Goal: Task Accomplishment & Management: Use online tool/utility

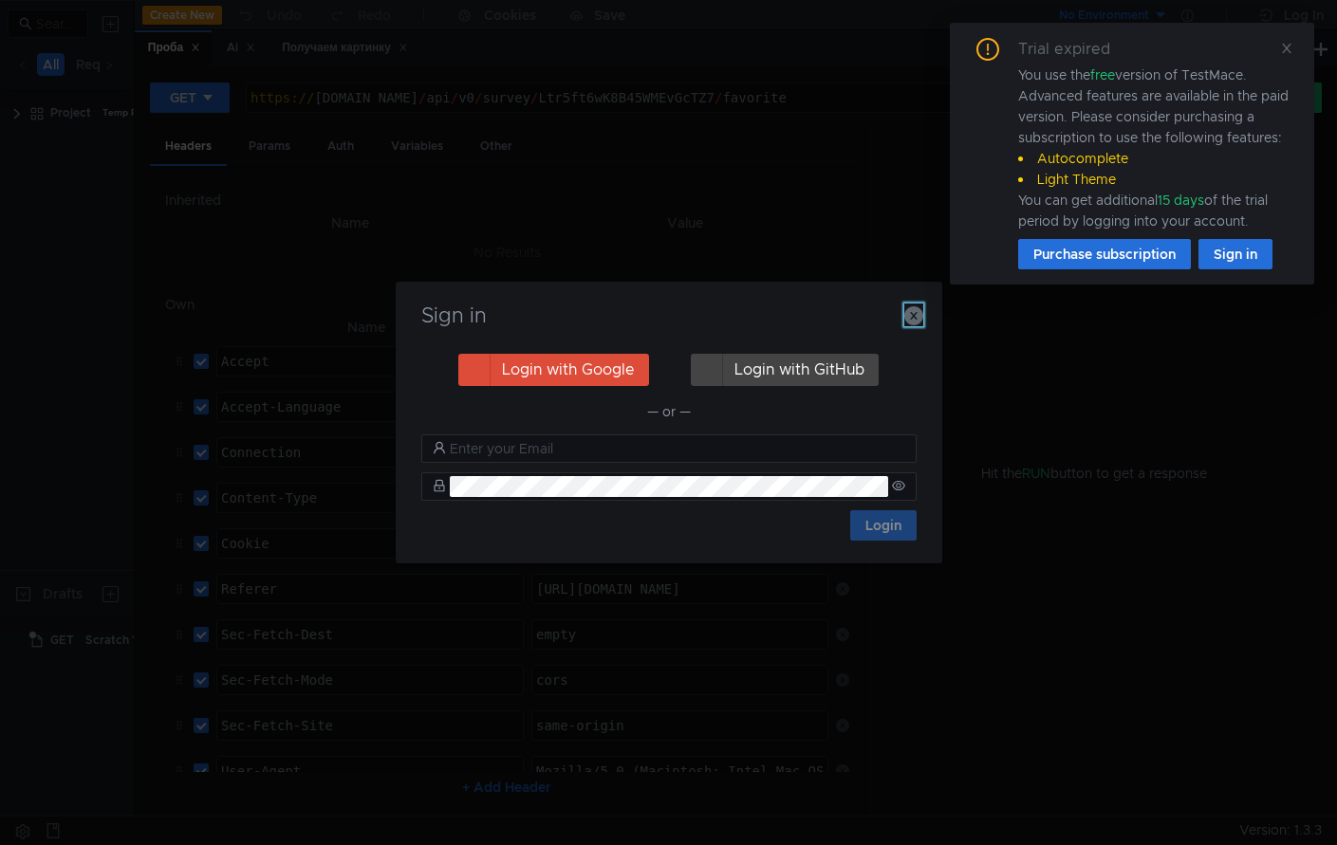
click at [918, 317] on icon "button" at bounding box center [913, 315] width 19 height 19
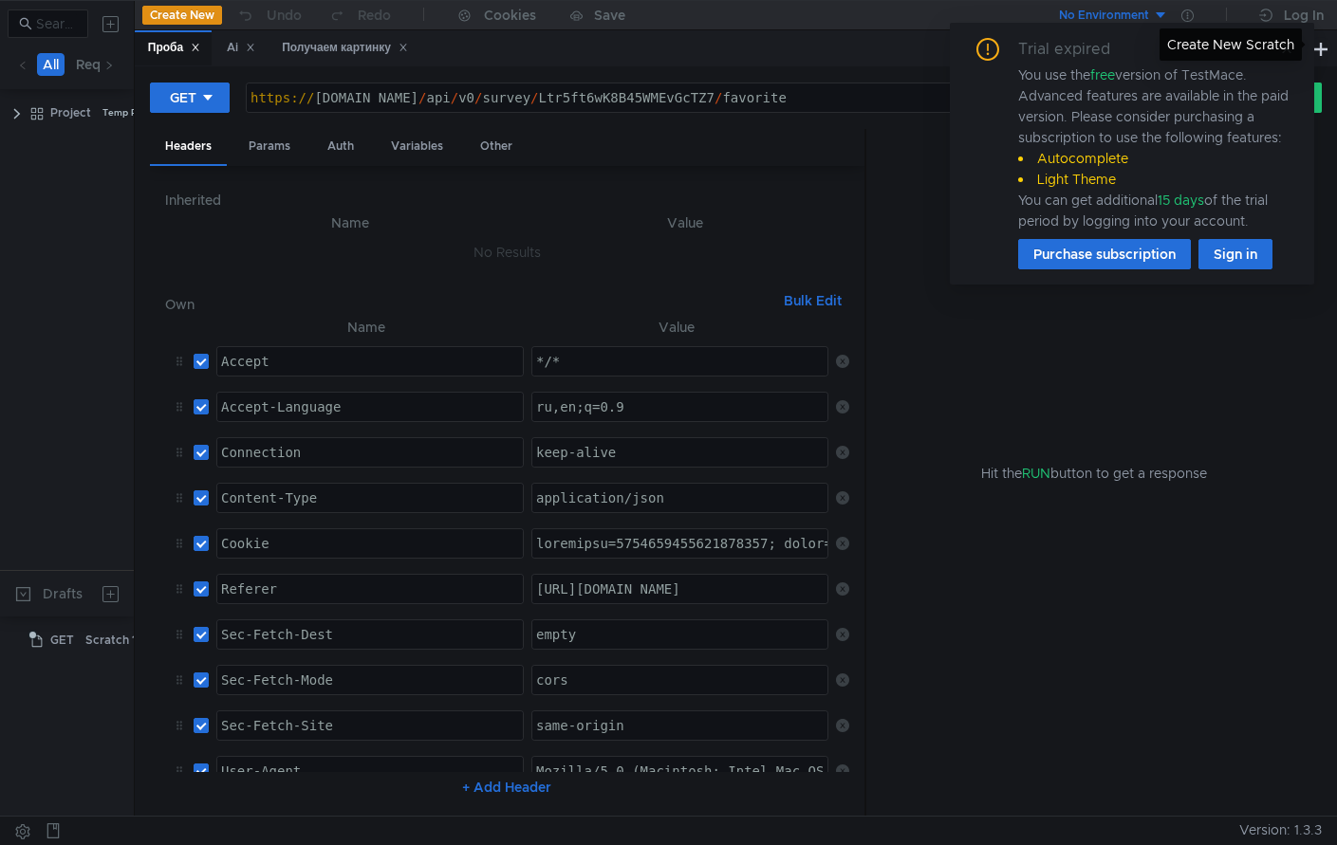
click at [1284, 49] on div "Create New Scratch" at bounding box center [1230, 44] width 142 height 32
click at [1281, 47] on icon at bounding box center [1286, 48] width 13 height 13
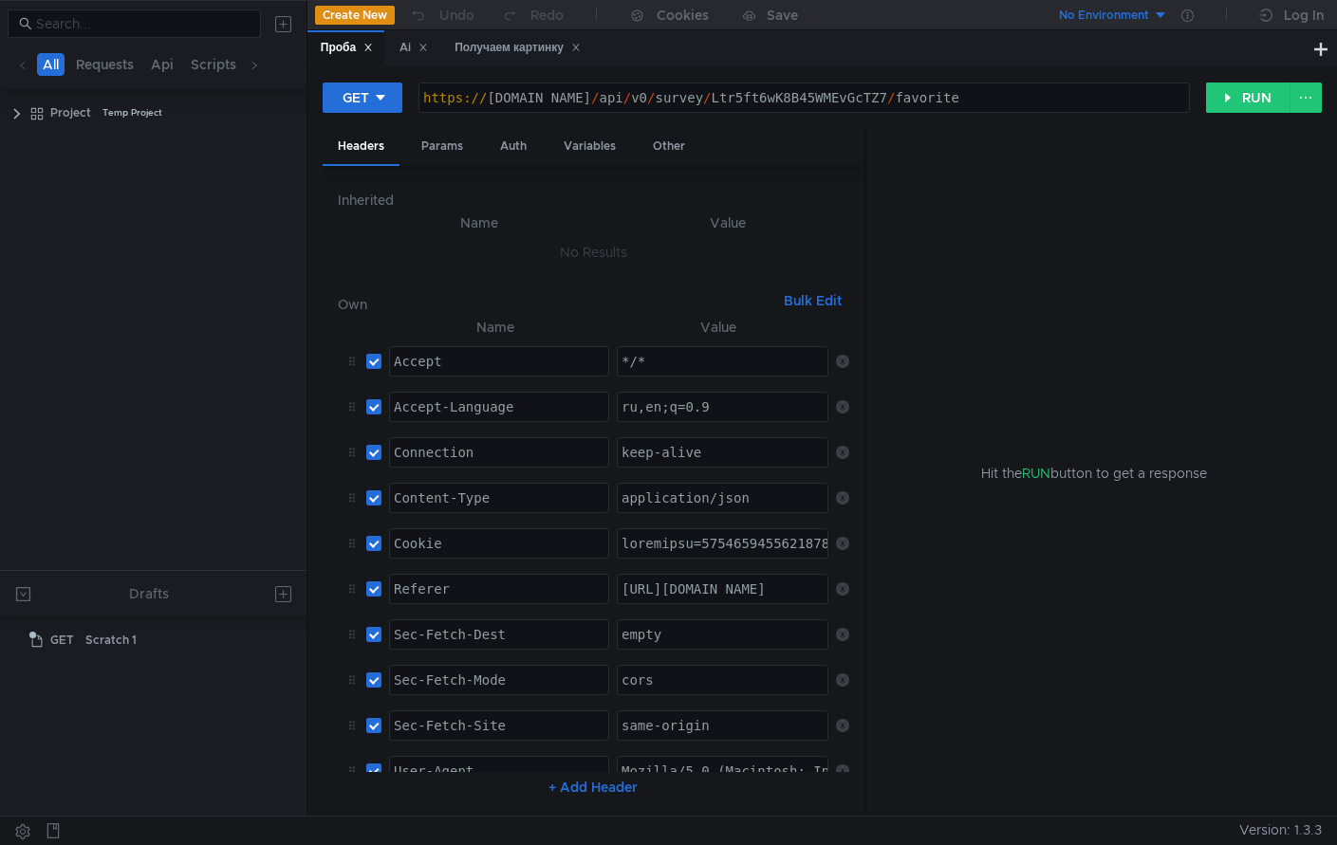
drag, startPoint x: 134, startPoint y: 60, endPoint x: 306, endPoint y: 57, distance: 172.7
click at [306, 57] on div at bounding box center [306, 408] width 1 height 815
click at [266, 24] on app-add-button at bounding box center [280, 24] width 38 height 30
click at [289, 25] on button at bounding box center [284, 24] width 30 height 30
click at [516, 47] on div at bounding box center [668, 422] width 1337 height 845
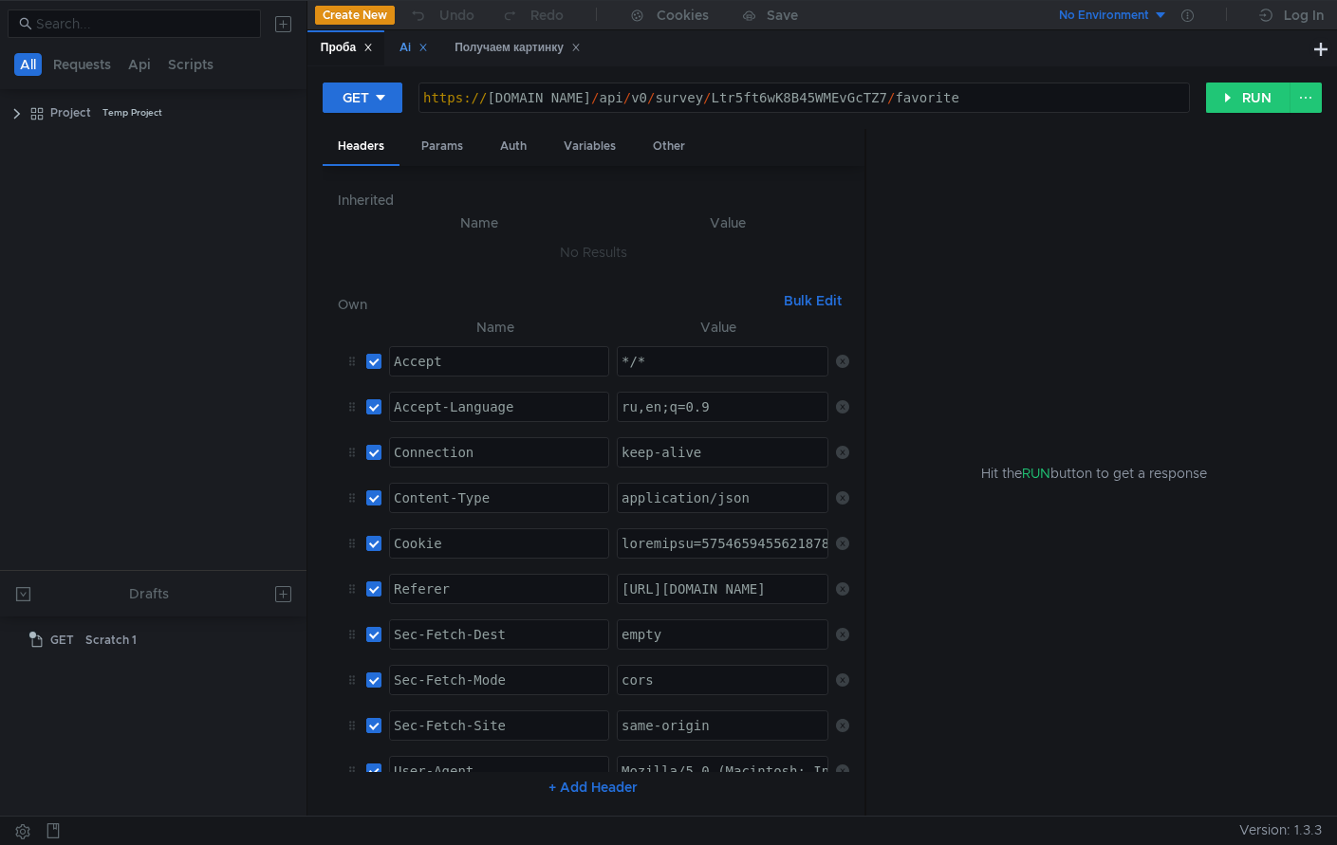
click at [428, 46] on icon at bounding box center [422, 47] width 9 height 9
click at [526, 47] on icon at bounding box center [520, 47] width 9 height 9
click at [373, 46] on icon at bounding box center [367, 47] width 9 height 9
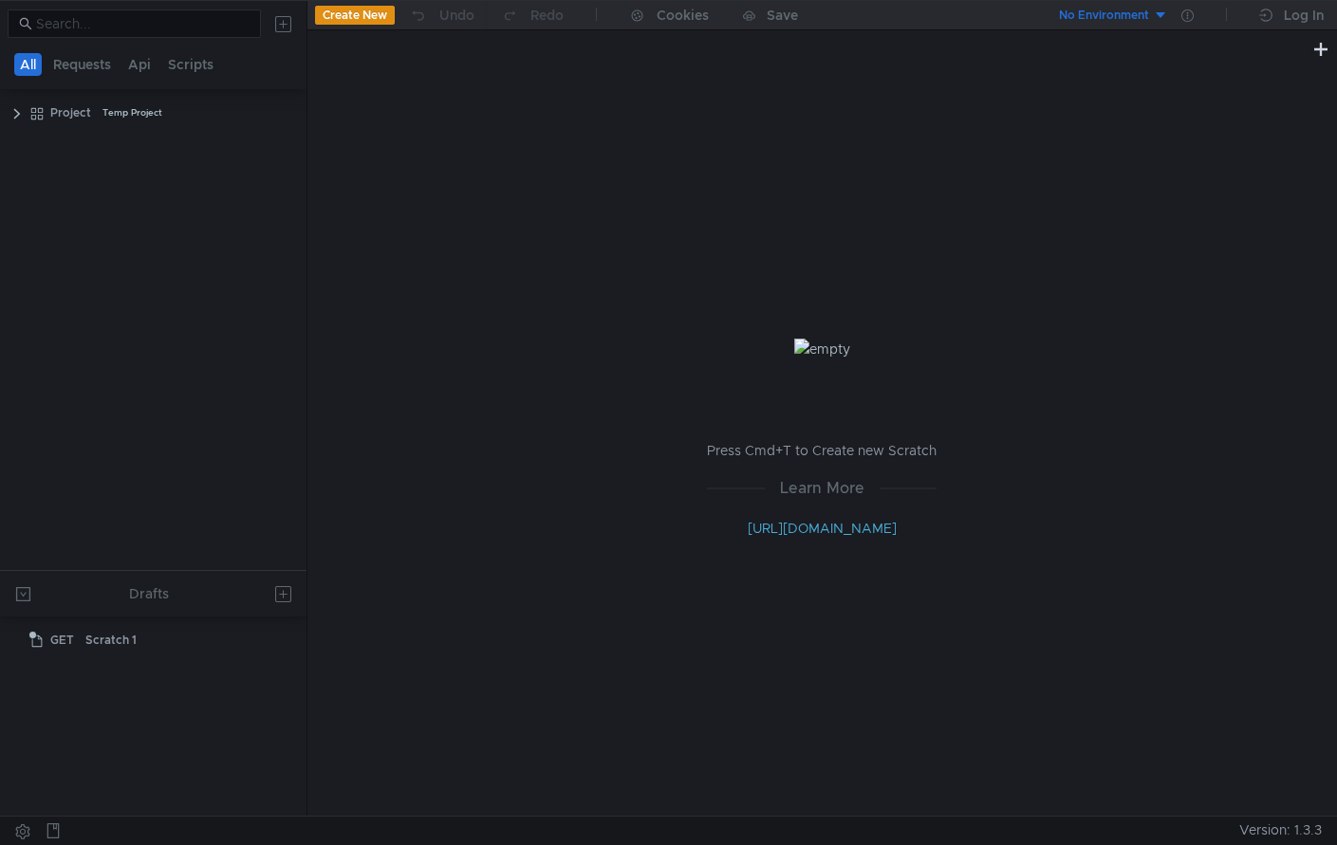
click at [282, 26] on button at bounding box center [284, 24] width 30 height 30
click at [473, 93] on button "cURL" at bounding box center [471, 100] width 114 height 28
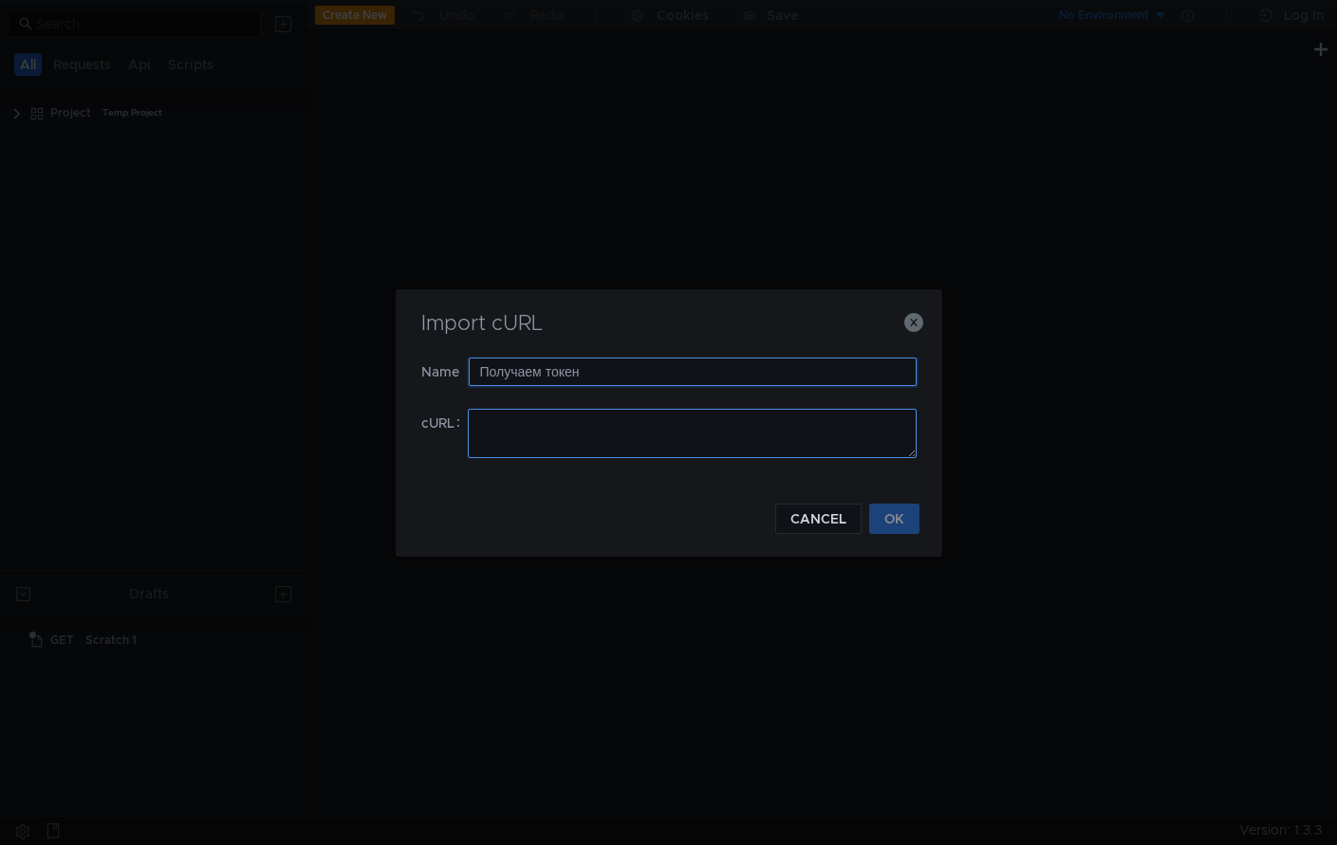
type input "Получаем токен"
click at [508, 427] on textarea at bounding box center [692, 433] width 449 height 49
paste textarea "curl '[URL][DOMAIN_NAME]' \ -H 'Accept: */*' \ -H 'Accept-Language: ru,en;q=0.9…"
type textarea "curl '[URL][DOMAIN_NAME]' \ -H 'Accept: */*' \ -H 'Accept-Language: ru,en;q=0.9…"
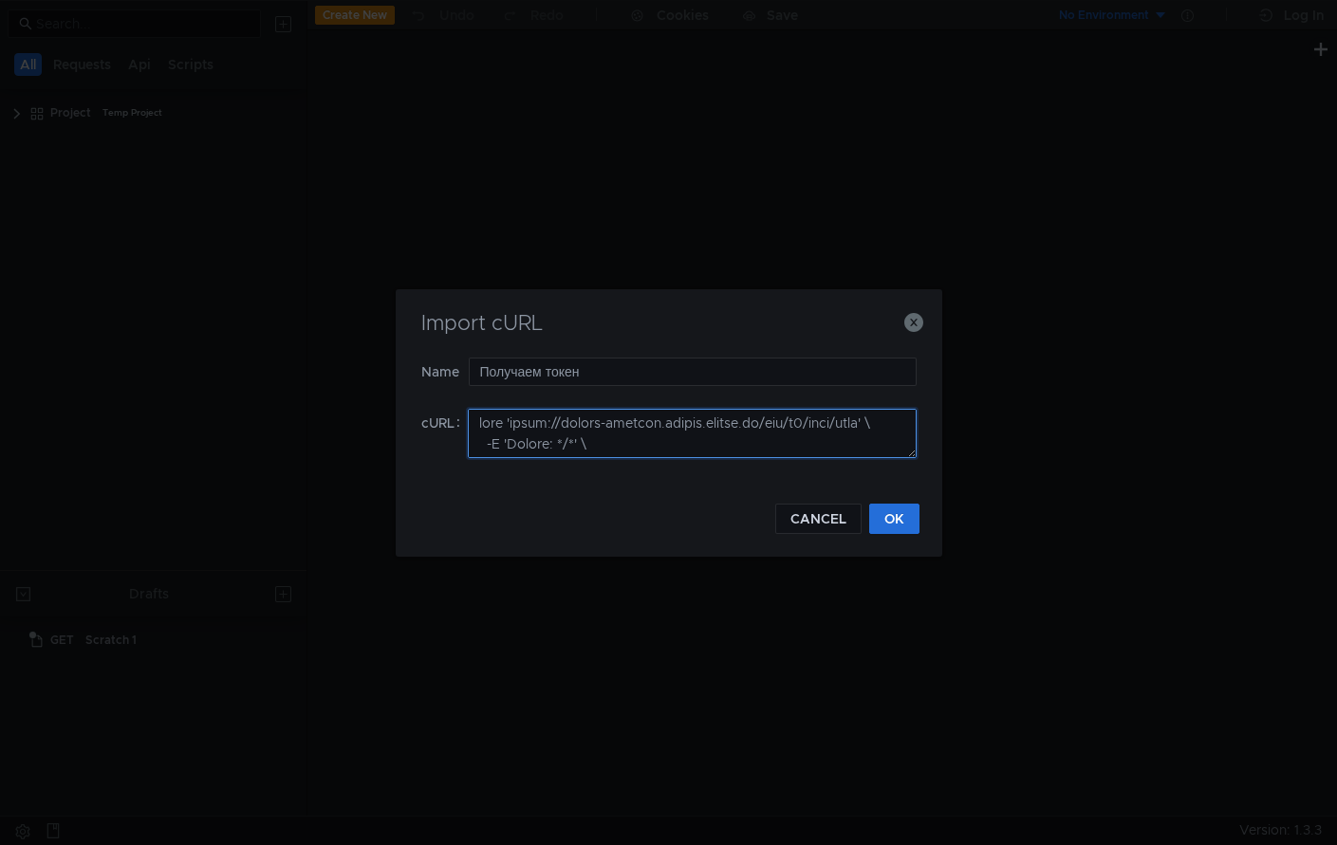
scroll to position [1958, 0]
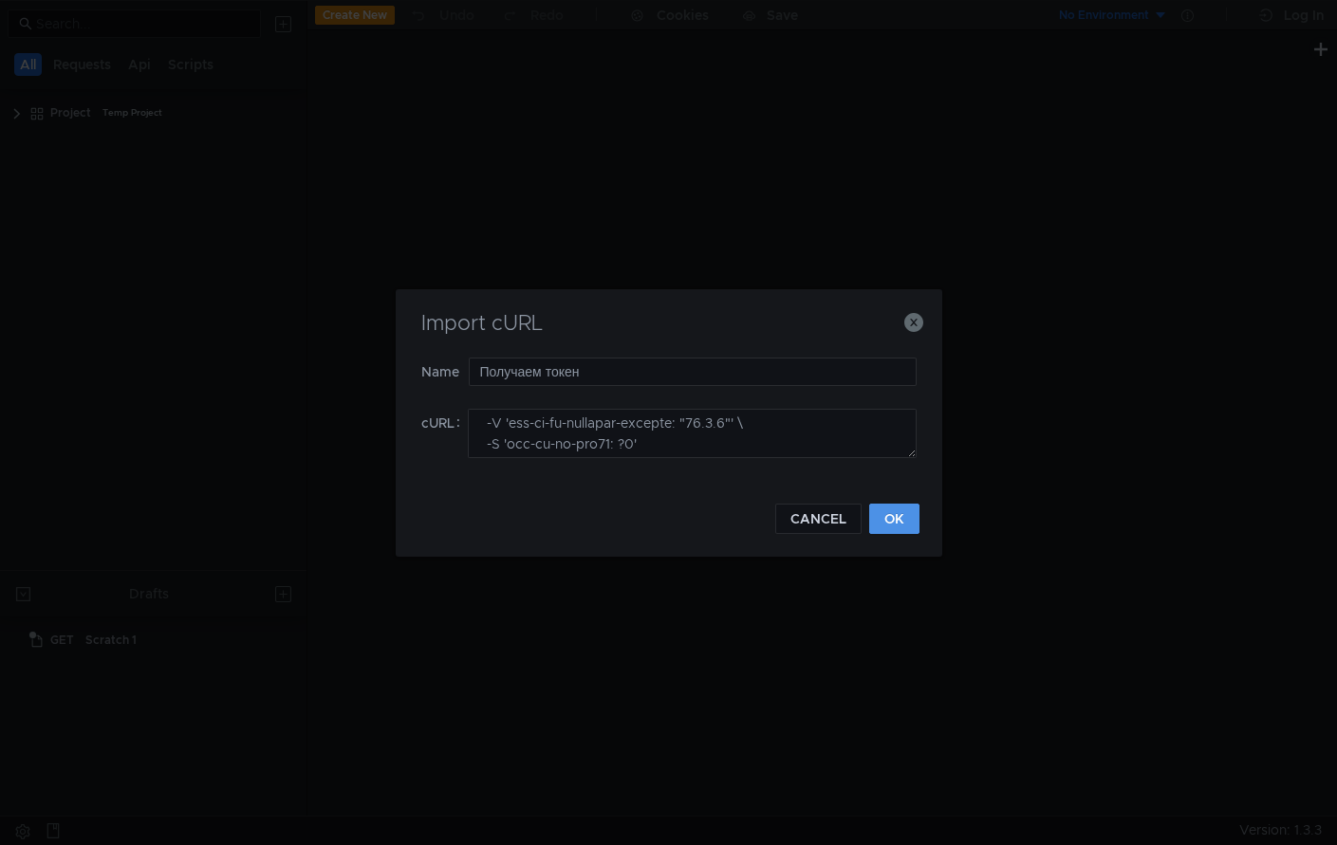
click at [892, 524] on button "OK" at bounding box center [894, 519] width 50 height 30
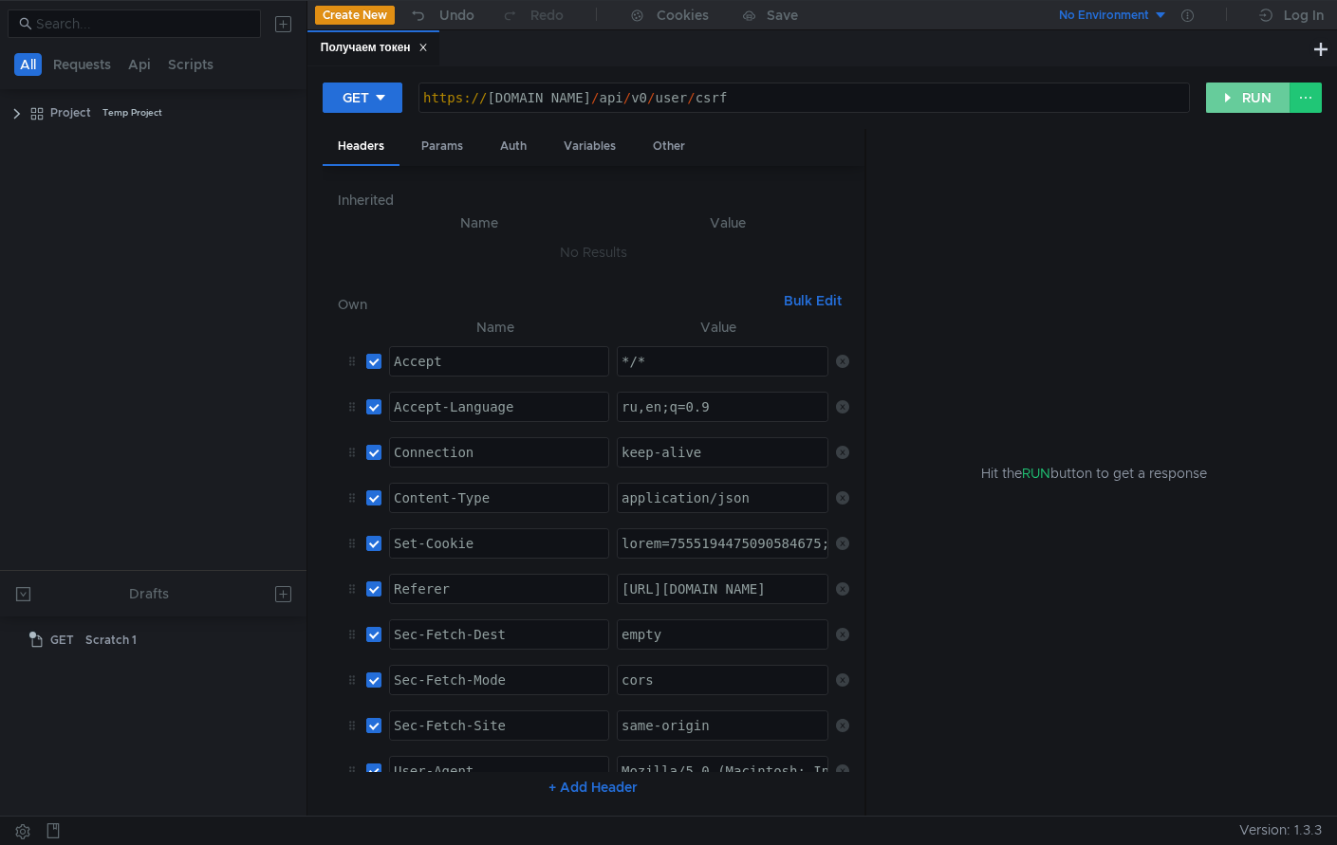
click at [1214, 105] on button "RUN" at bounding box center [1248, 98] width 84 height 30
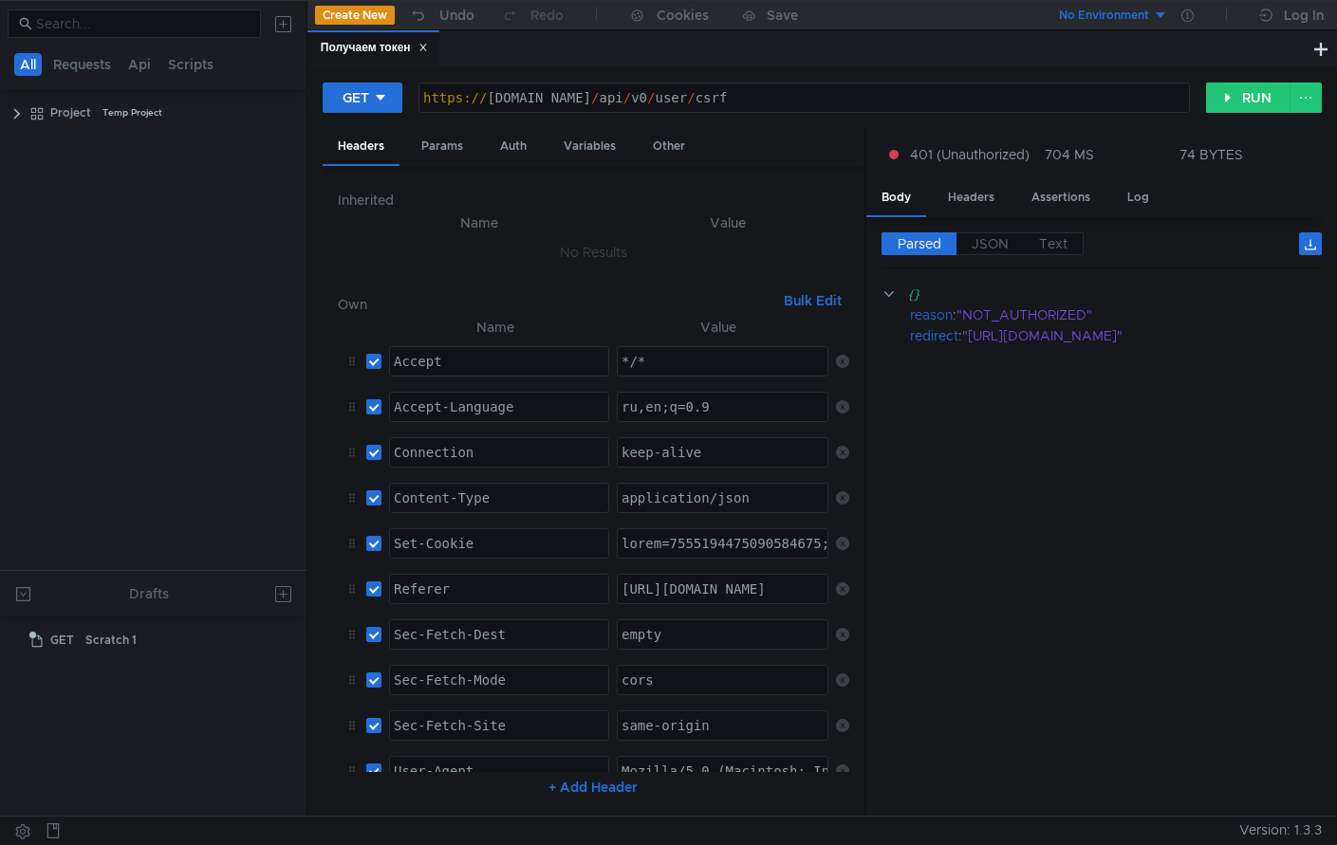
click at [431, 542] on div "Set-Cookie" at bounding box center [499, 559] width 218 height 46
drag, startPoint x: 433, startPoint y: 547, endPoint x: 395, endPoint y: 535, distance: 39.6
click at [395, 536] on div "Set-Cookie" at bounding box center [499, 559] width 218 height 46
click at [1245, 96] on button "RUN" at bounding box center [1248, 98] width 84 height 30
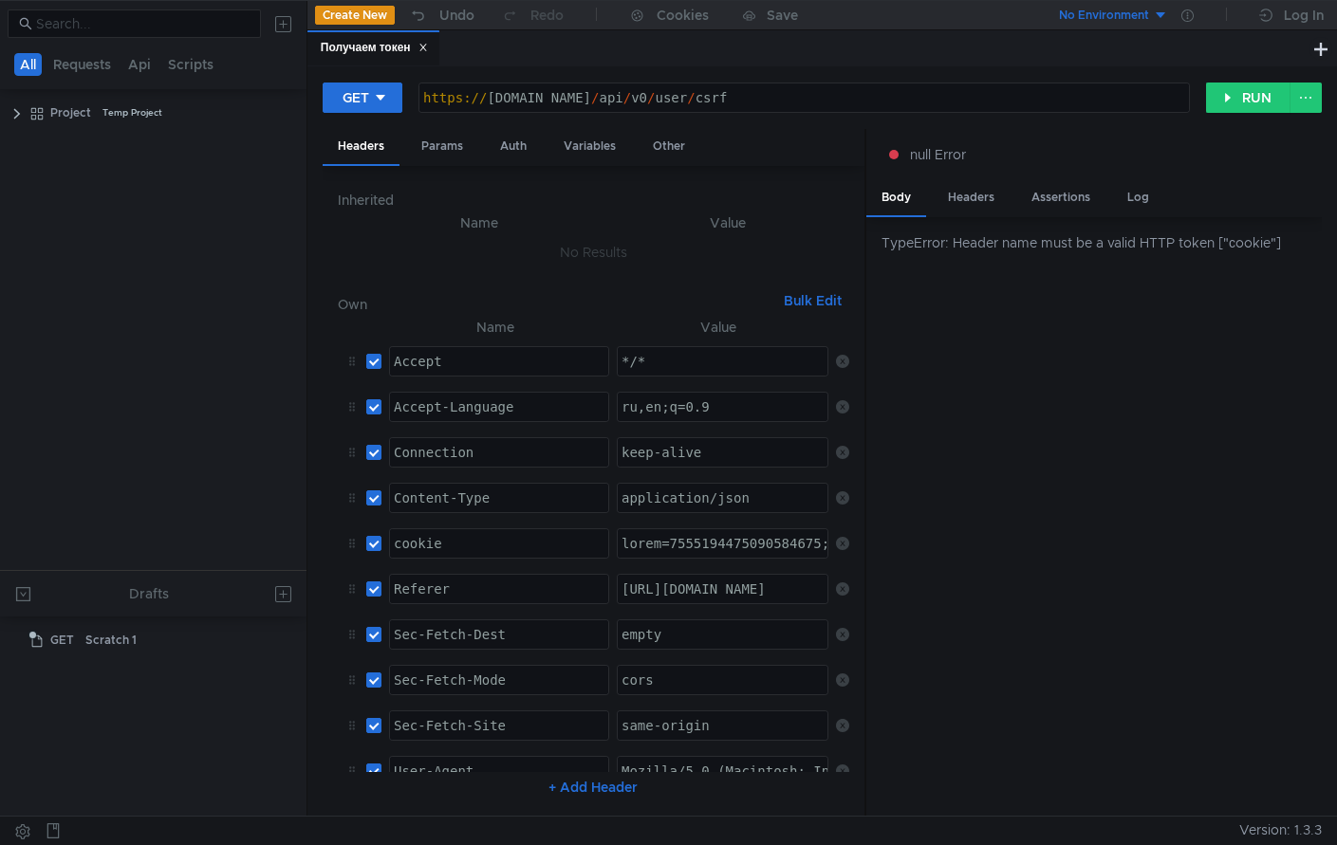
click at [399, 547] on div "сookie" at bounding box center [499, 559] width 218 height 46
click at [1227, 99] on button "RUN" at bounding box center [1248, 98] width 84 height 30
click at [1238, 97] on button "RUN" at bounding box center [1248, 98] width 84 height 30
click at [475, 551] on div "Сookie" at bounding box center [499, 559] width 218 height 46
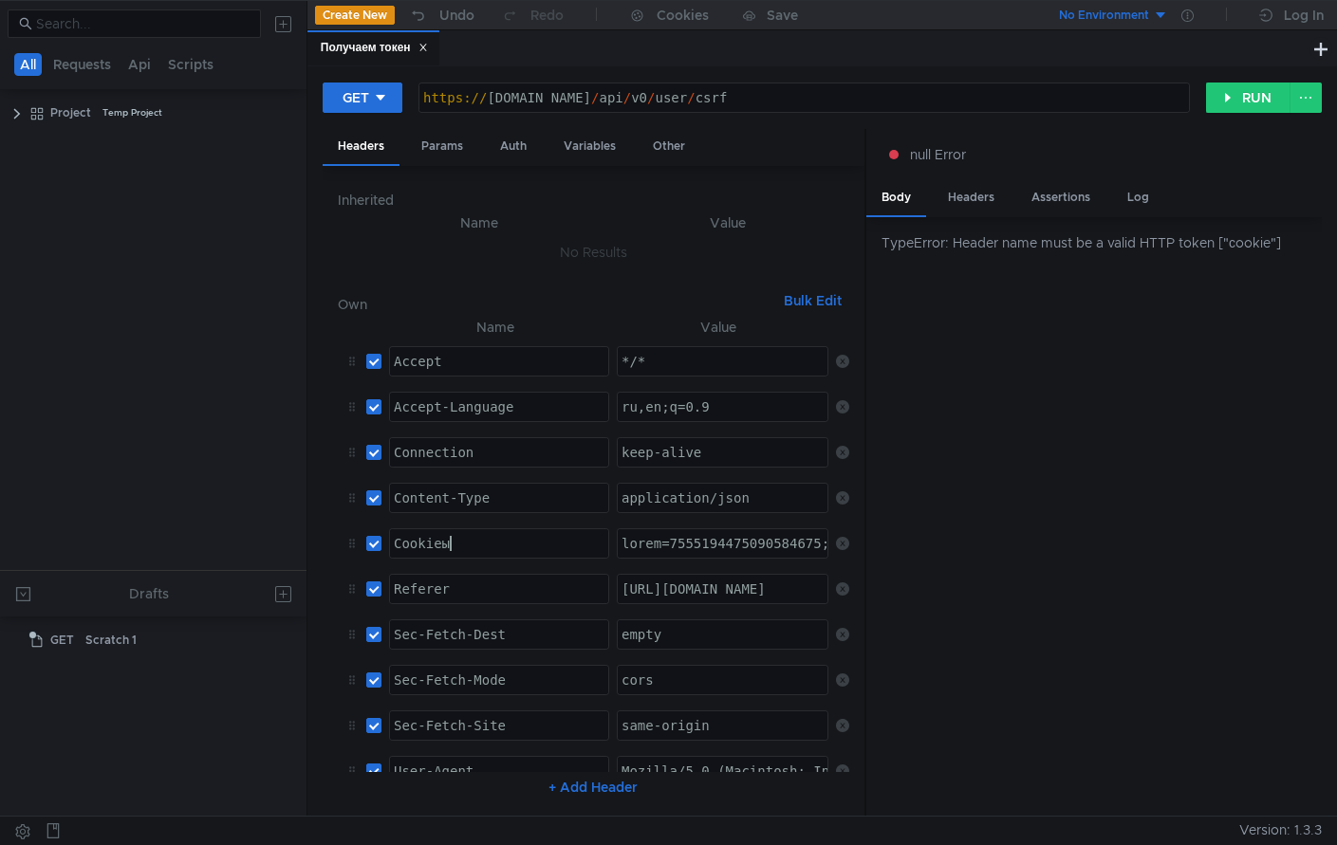
scroll to position [0, 3]
click at [1254, 87] on button "RUN" at bounding box center [1248, 98] width 84 height 30
click at [436, 537] on div "Сookies" at bounding box center [499, 559] width 218 height 46
paste textarea "cookie"
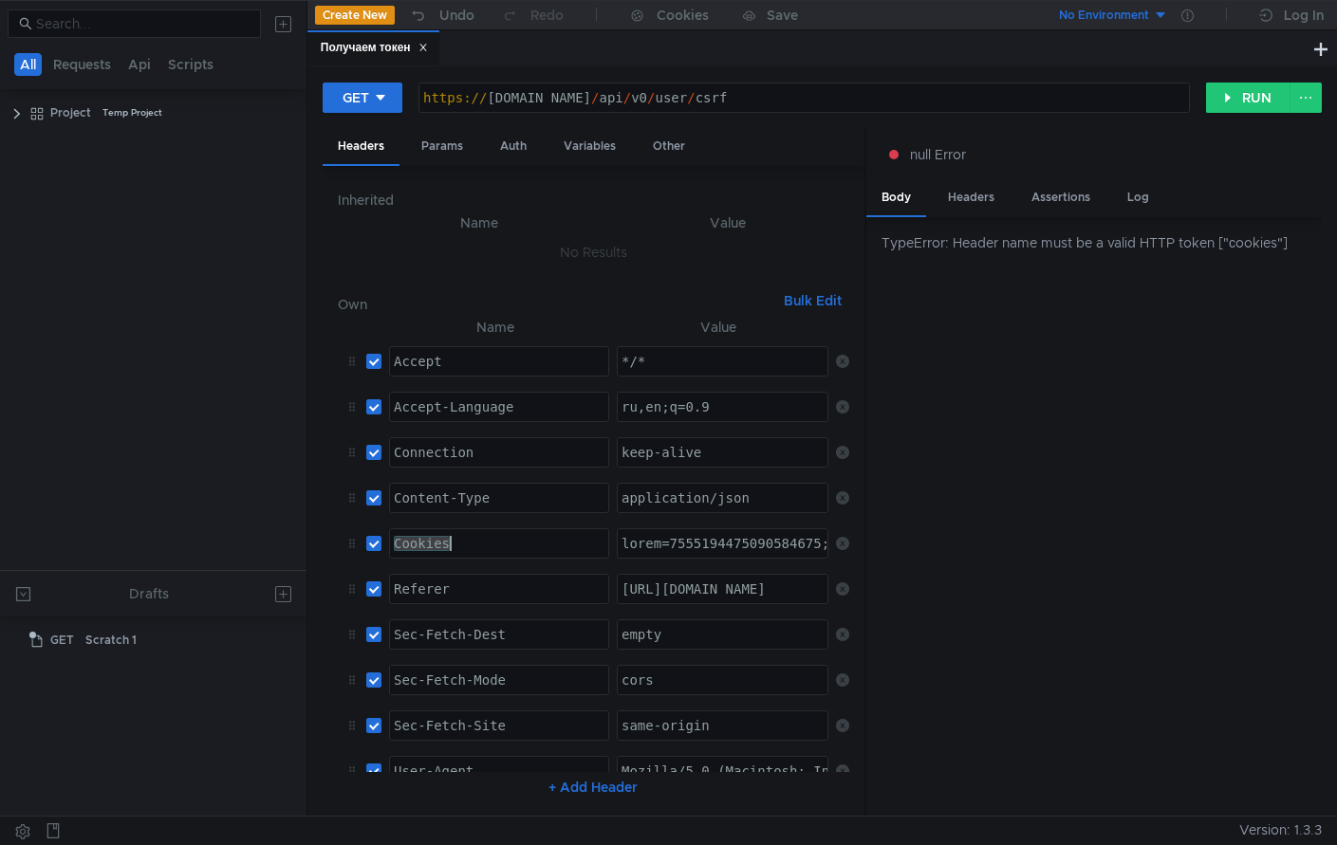
type textarea "cookie"
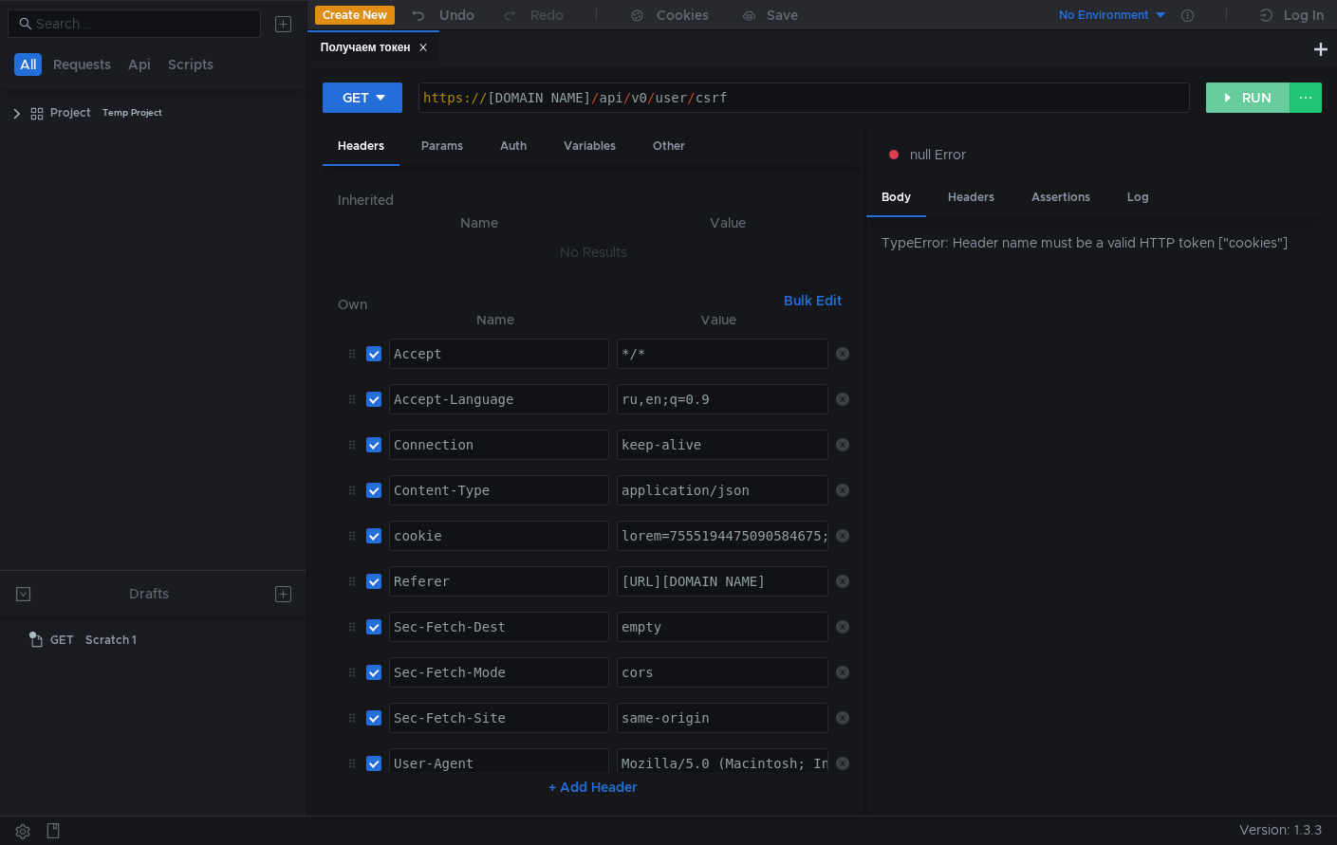
click at [1245, 93] on button "RUN" at bounding box center [1248, 98] width 84 height 30
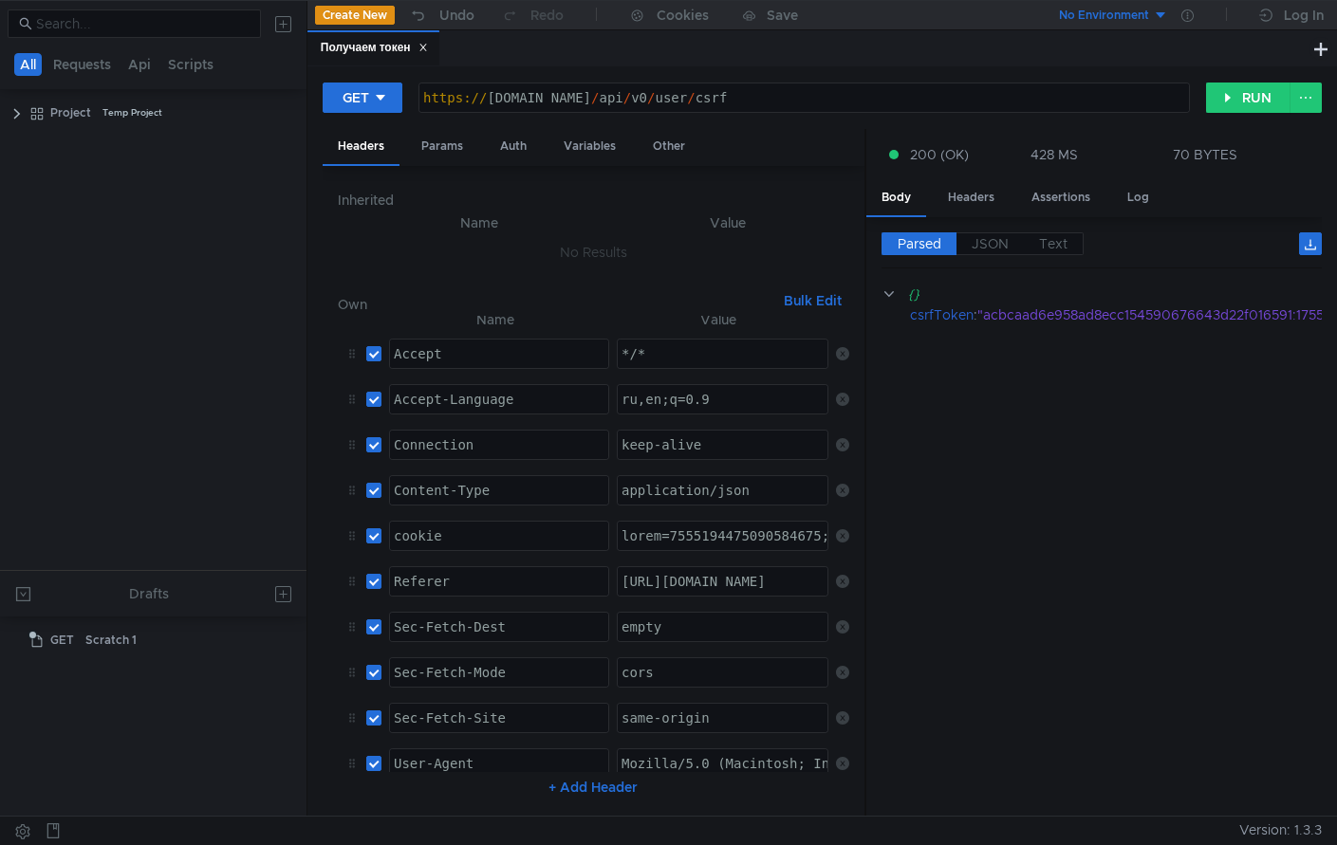
click at [283, 28] on button at bounding box center [284, 24] width 30 height 30
click at [448, 98] on app-tour-anchor "cURL" at bounding box center [452, 100] width 33 height 23
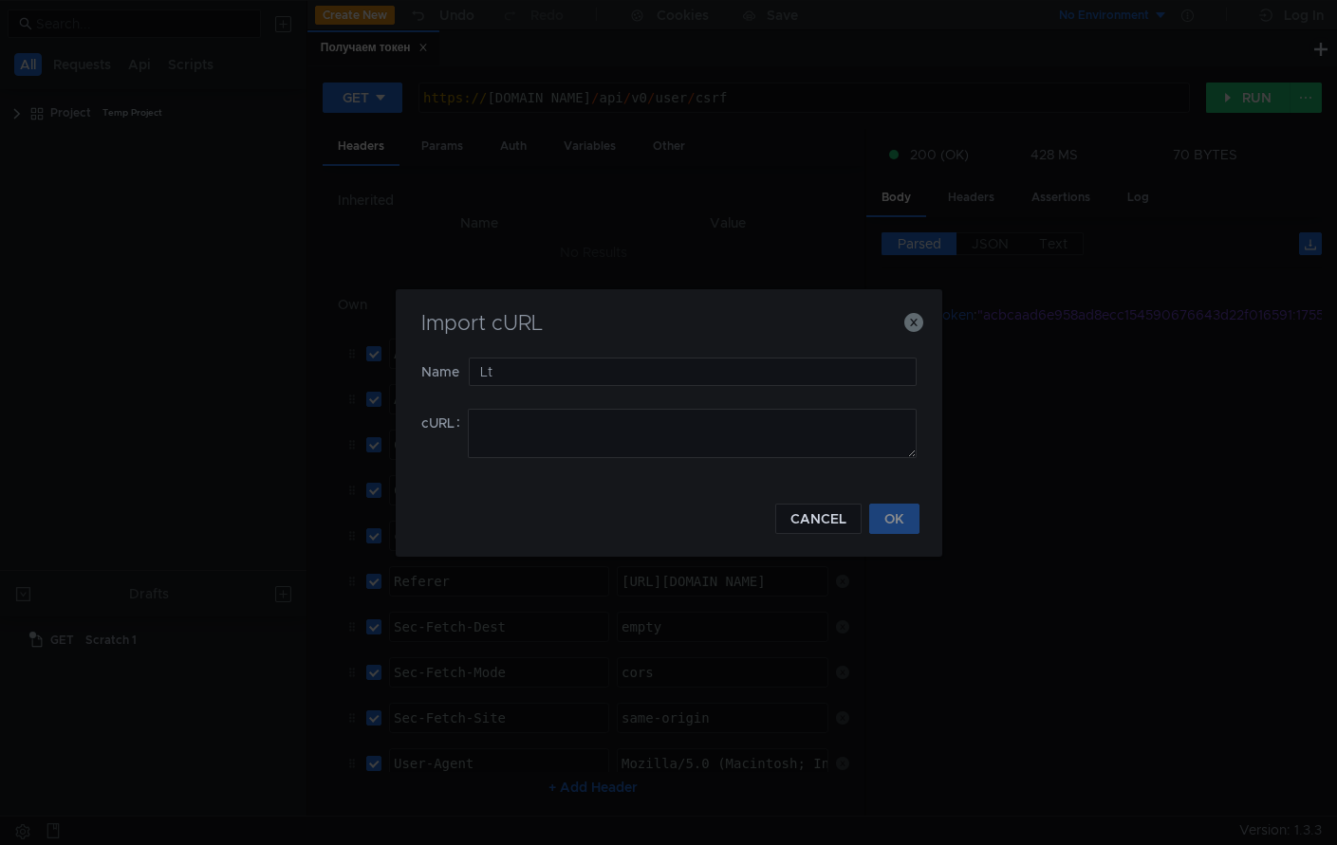
type input "L"
type input "Д"
type input "Делаем опрос"
click at [817, 520] on button "CANCEL" at bounding box center [818, 519] width 86 height 30
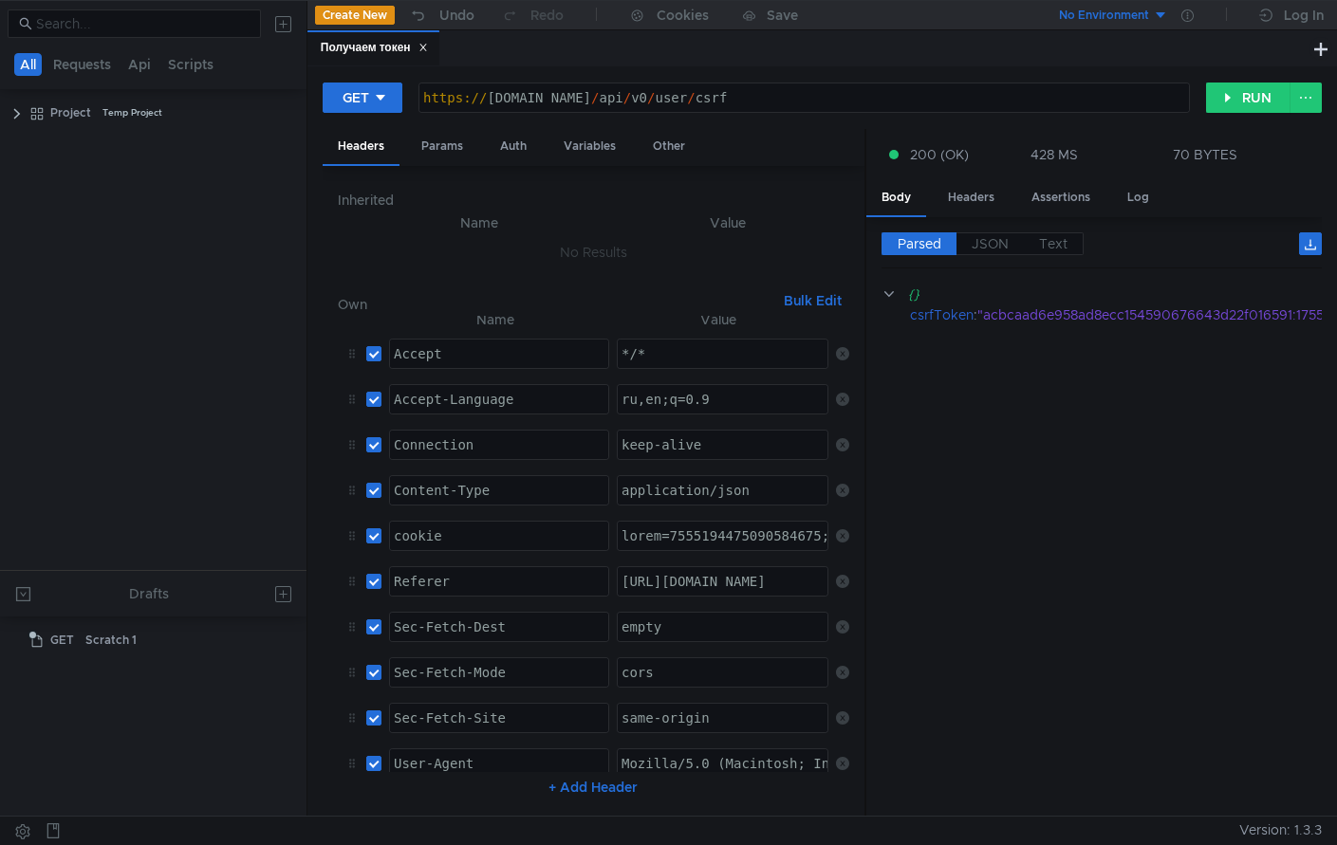
click at [635, 69] on div "GET https:// [DOMAIN_NAME] / api / v0 / user / csrf ההההההההההההההההההההההההההה…" at bounding box center [821, 441] width 1029 height 750
click at [1165, 19] on button "No Environment" at bounding box center [1102, 15] width 132 height 30
click at [1163, 19] on div at bounding box center [668, 422] width 1337 height 845
click at [345, 12] on button "Create New" at bounding box center [355, 15] width 80 height 19
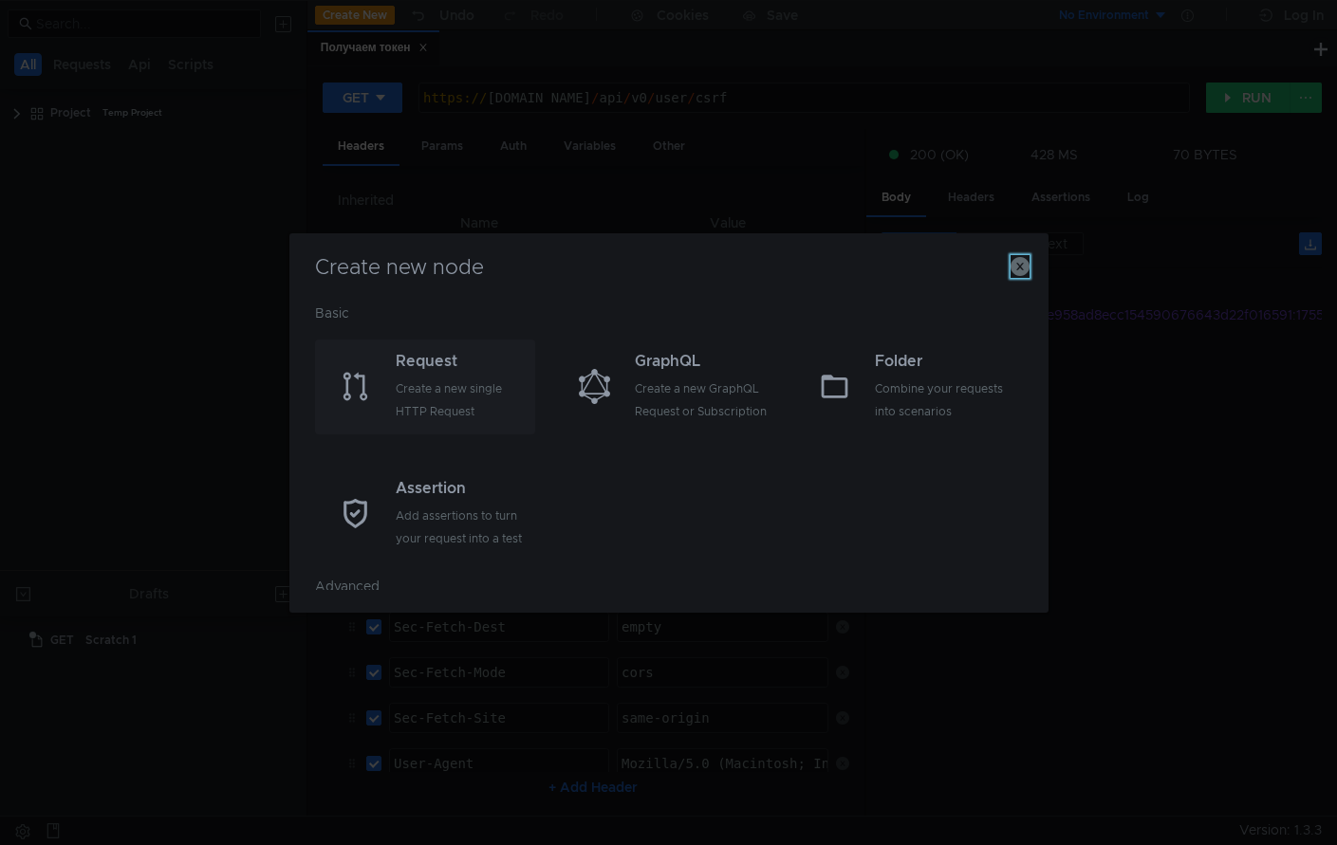
drag, startPoint x: 1021, startPoint y: 262, endPoint x: 489, endPoint y: 383, distance: 546.0
click at [489, 383] on div "Create new node Basic Request Create a new single HTTP Request GraphQL Create a…" at bounding box center [668, 423] width 759 height 380
click at [433, 388] on div "Create a new single HTTP Request" at bounding box center [464, 401] width 136 height 46
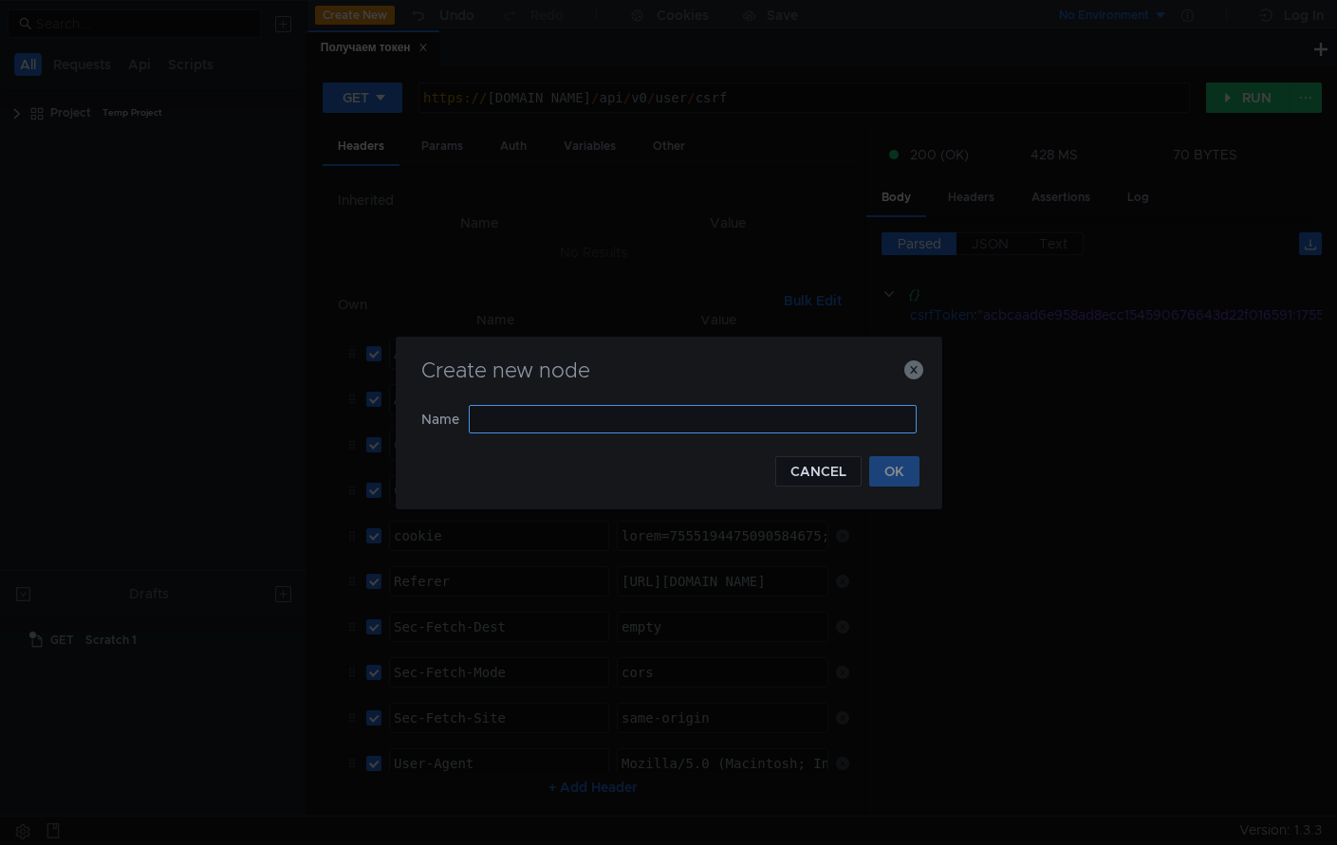
click at [556, 419] on input "text" at bounding box center [693, 419] width 448 height 28
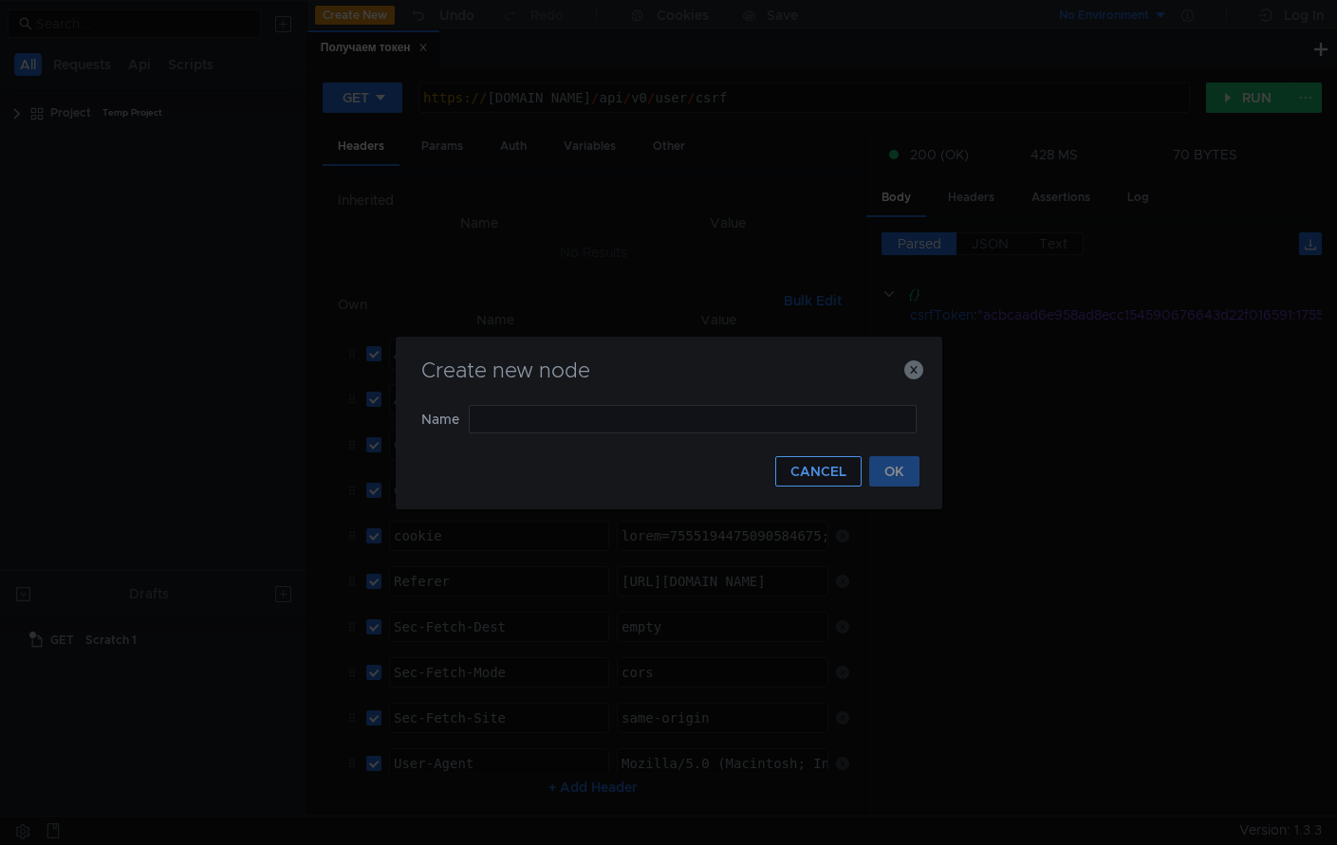
click at [797, 477] on button "CANCEL" at bounding box center [818, 471] width 86 height 30
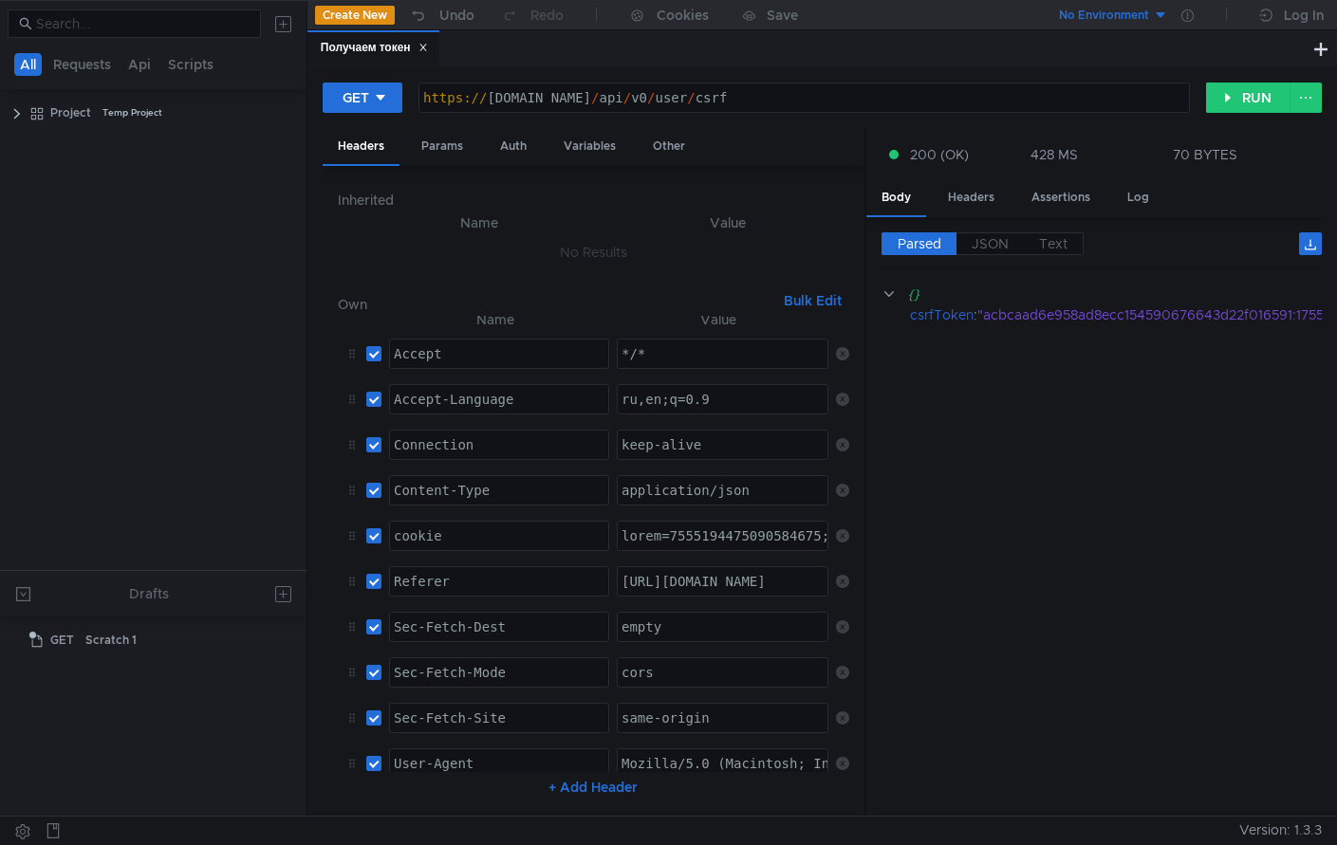
click at [278, 28] on button at bounding box center [284, 24] width 30 height 30
click at [436, 96] on app-tour-anchor "cURL" at bounding box center [452, 100] width 33 height 23
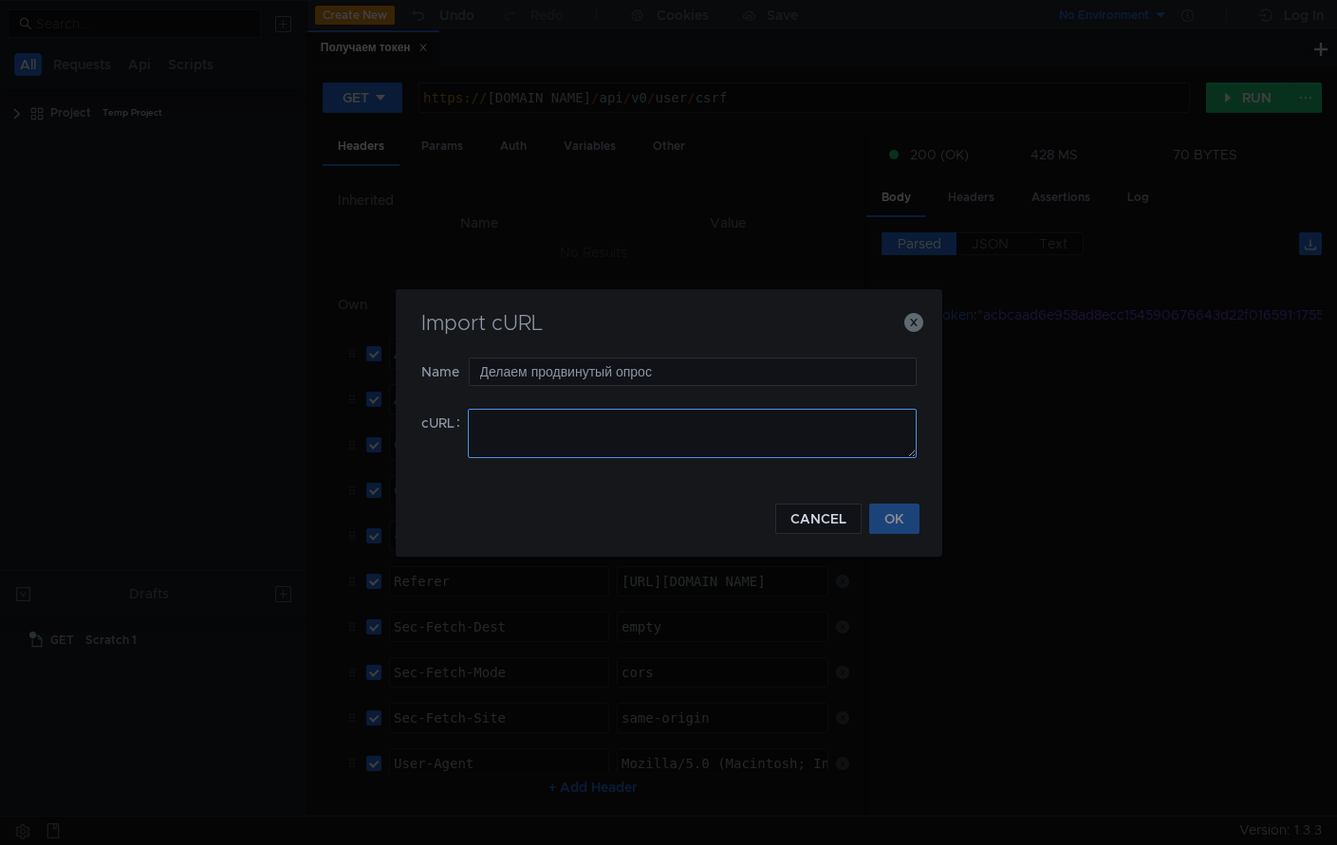
type input "Делаем продвинутый опрос"
click at [614, 438] on textarea at bounding box center [692, 433] width 449 height 49
paste textarea "curl '[URL][DOMAIN_NAME]' \ -H 'Accept: */*' \ -H 'Accept-Language: ru,en;q=0.9…"
type textarea "curl '[URL][DOMAIN_NAME]' \ -H 'Accept: */*' \ -H 'Accept-Language: ru,en;q=0.9…"
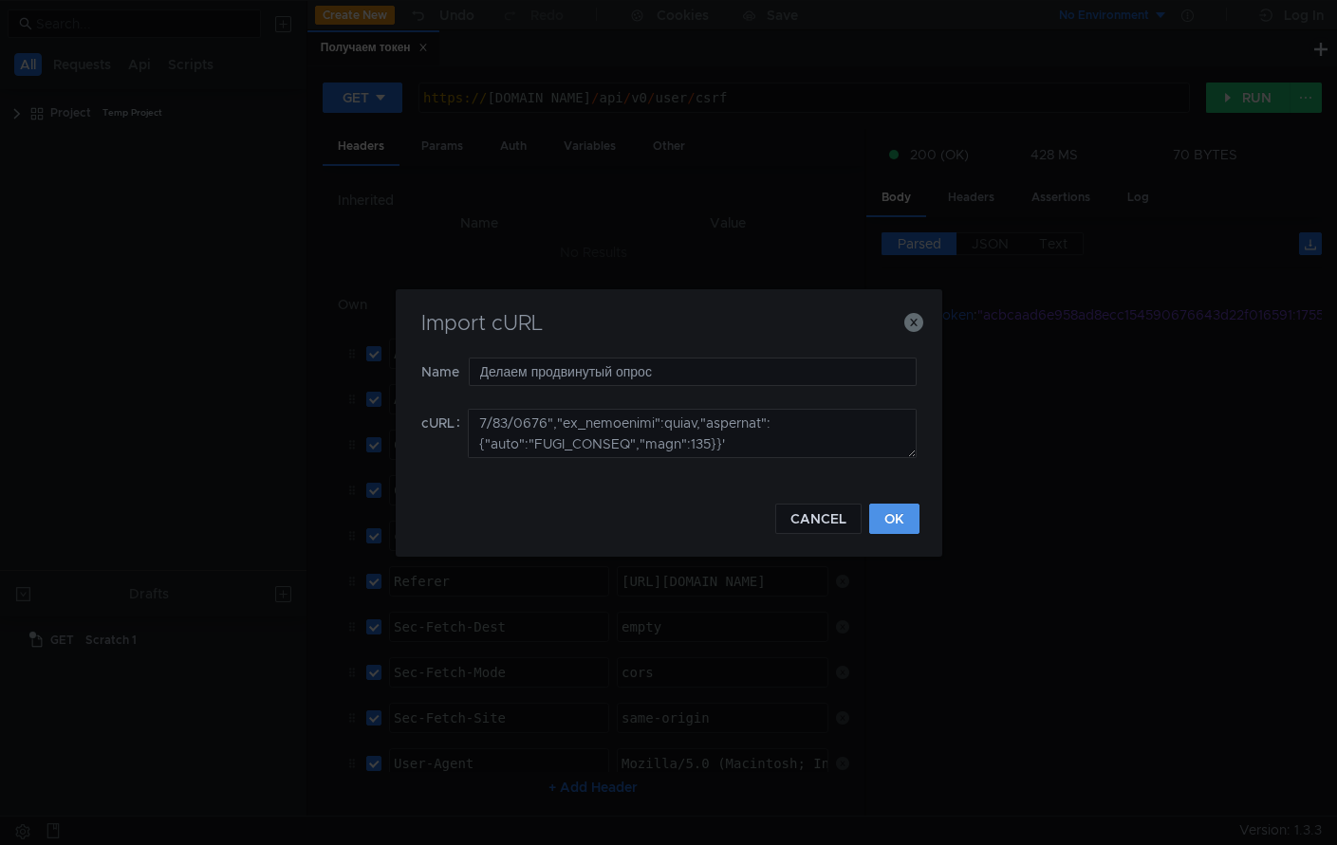
click at [907, 522] on button "OK" at bounding box center [894, 519] width 50 height 30
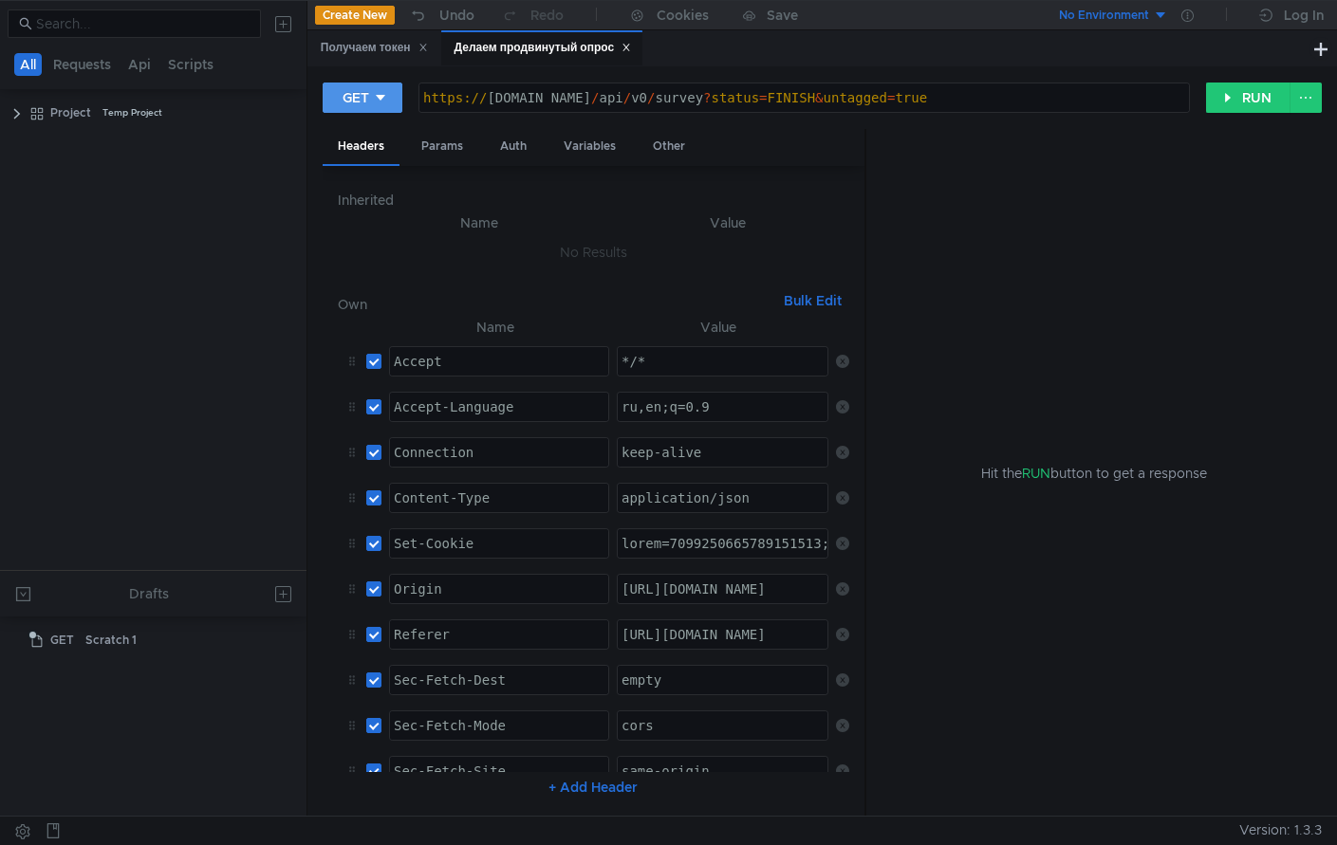
click at [383, 106] on div at bounding box center [380, 97] width 13 height 21
click at [374, 160] on li "POST" at bounding box center [364, 168] width 83 height 30
click at [375, 38] on div "Получаем токен" at bounding box center [374, 48] width 107 height 20
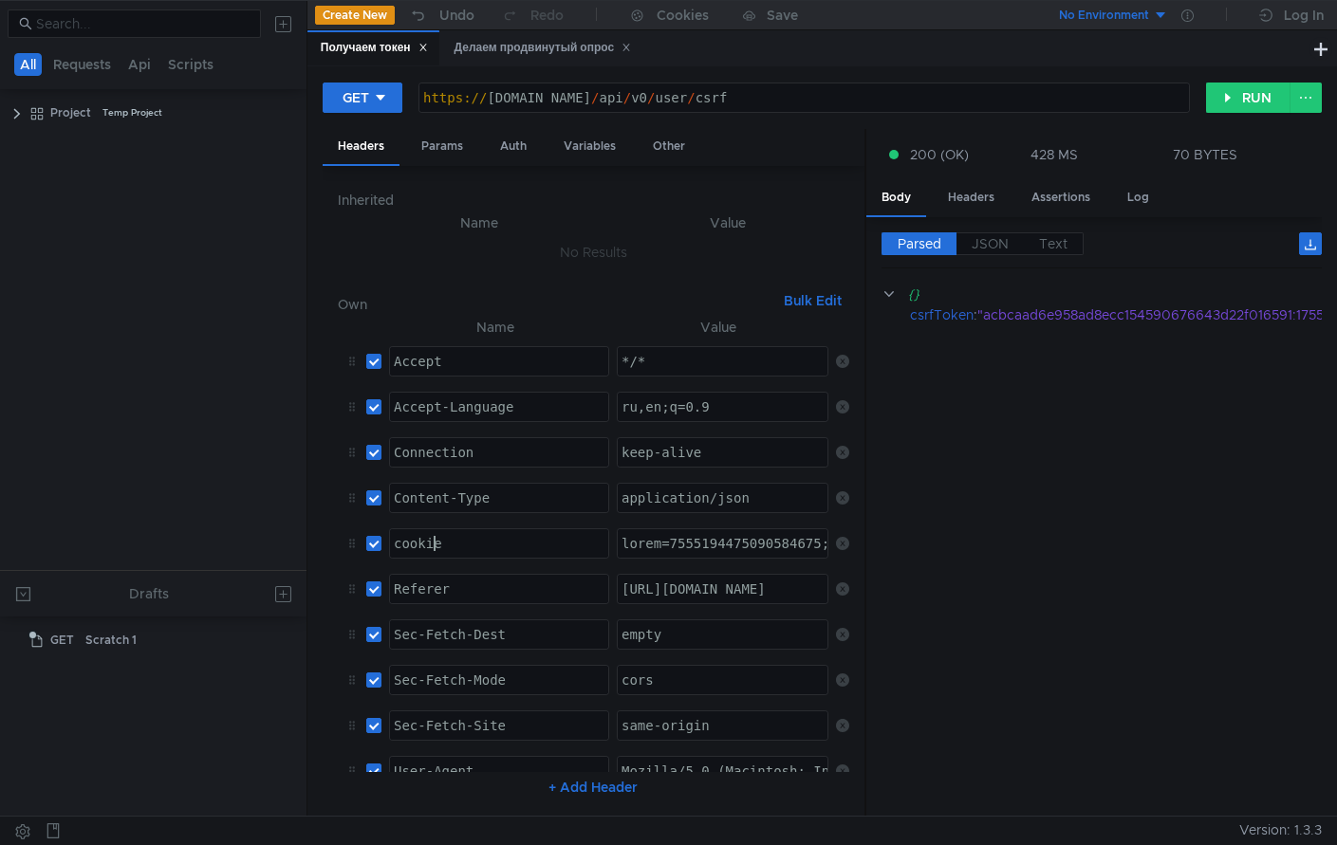
click at [434, 547] on div "cookie" at bounding box center [499, 559] width 218 height 46
click at [531, 49] on div "Делаем продвинутый опрос" at bounding box center [542, 48] width 177 height 20
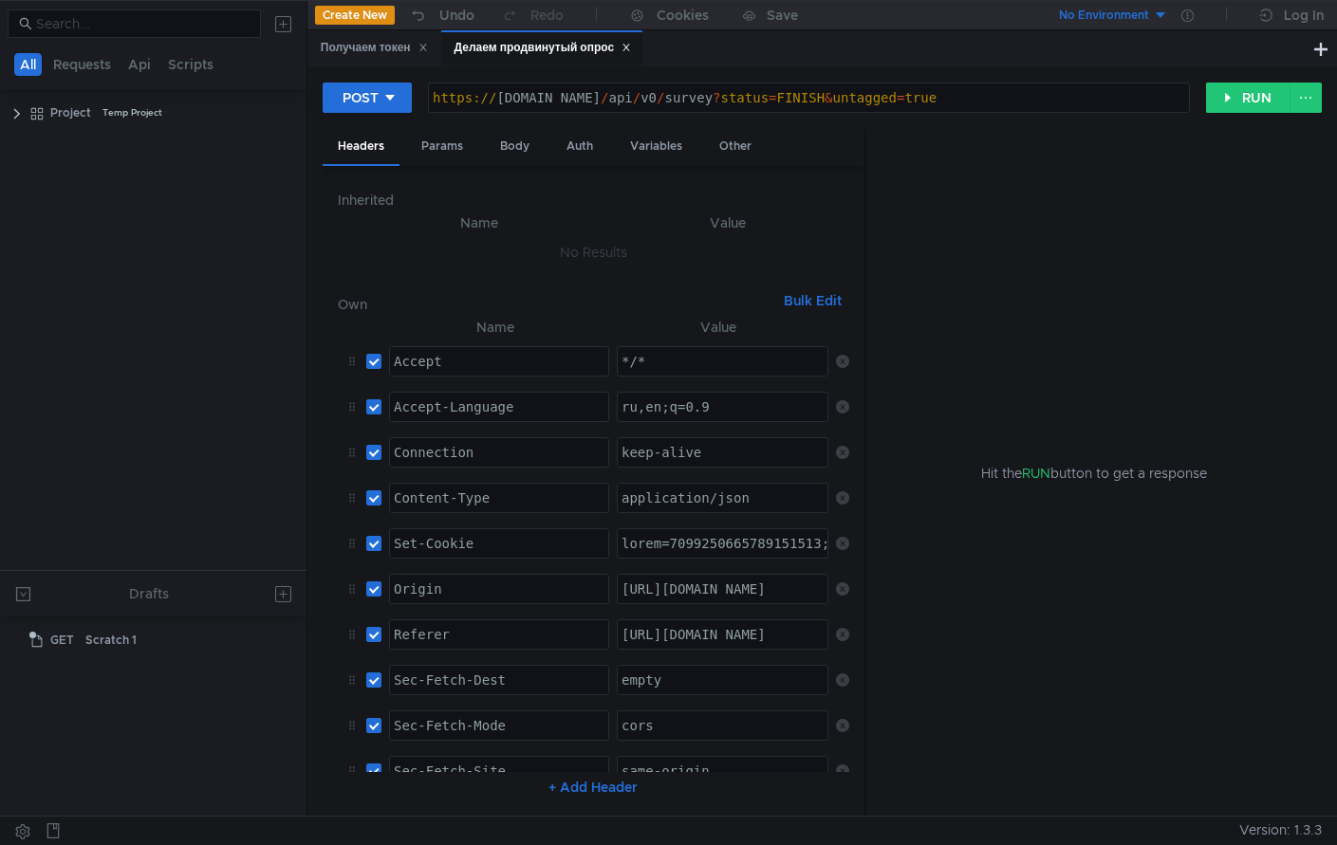
click at [460, 542] on div "Set-Cookie" at bounding box center [499, 559] width 218 height 46
paste textarea "c"
type textarea "cookie"
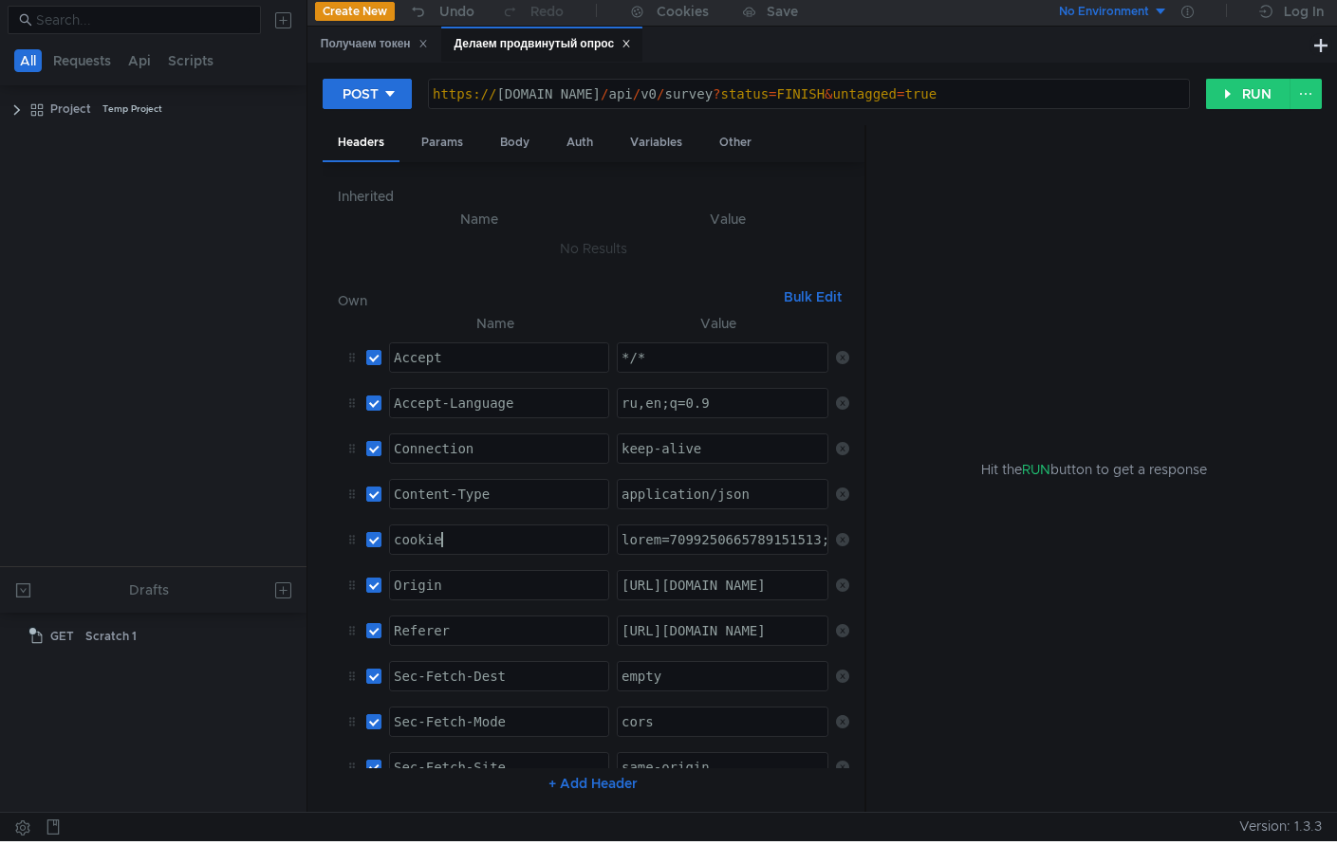
scroll to position [0, 0]
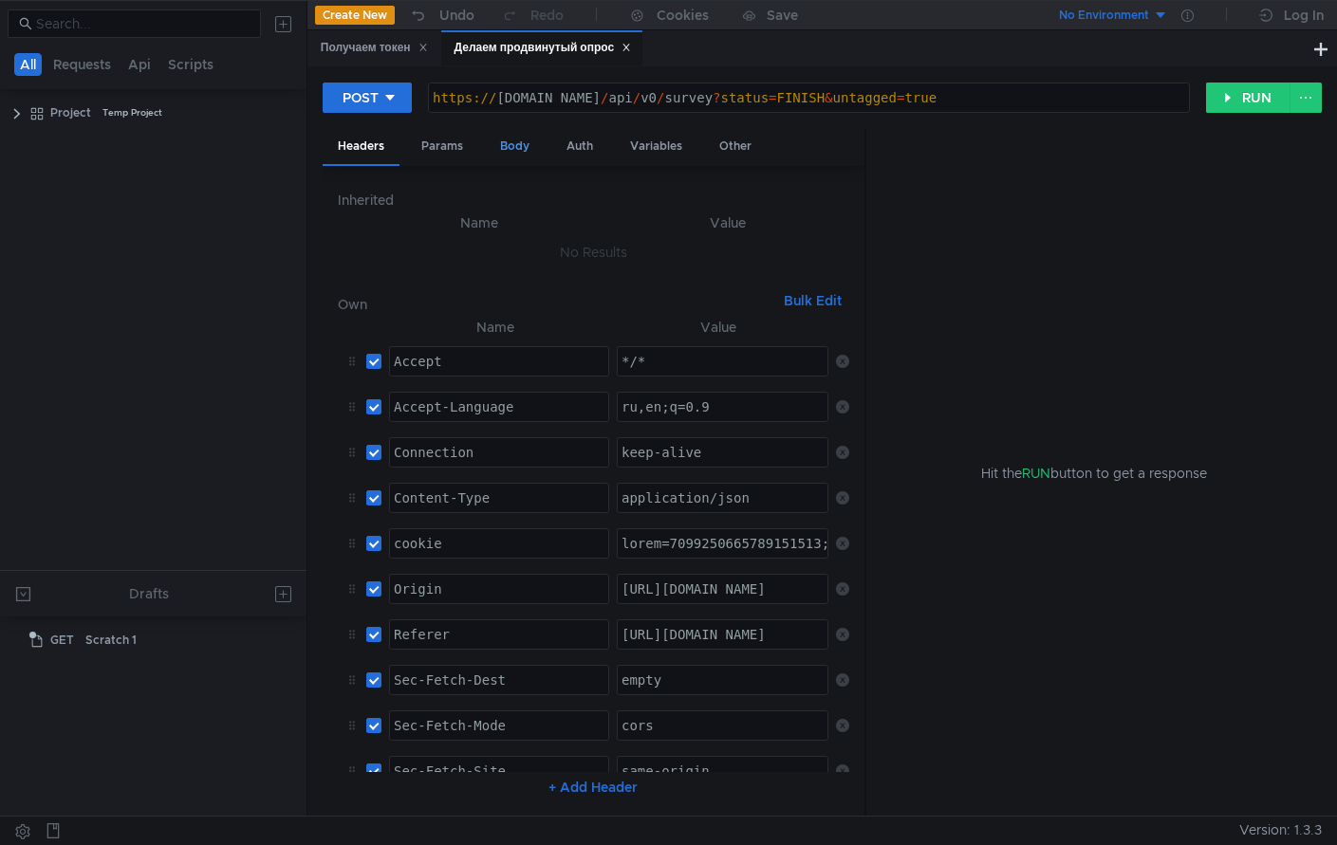
click at [514, 149] on div "Body" at bounding box center [515, 146] width 60 height 35
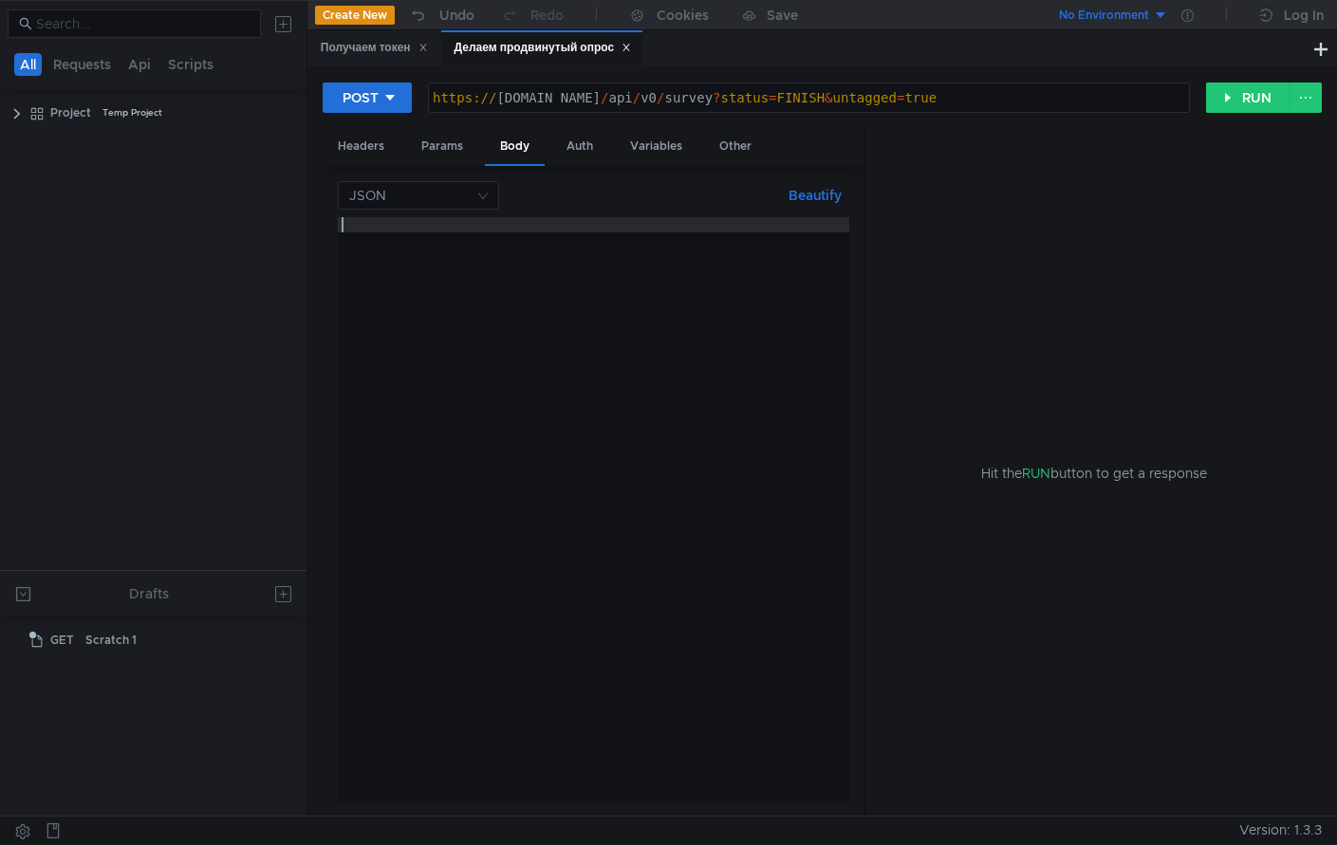
click at [482, 226] on div at bounding box center [593, 524] width 511 height 615
click at [809, 194] on button "Beautify" at bounding box center [815, 195] width 68 height 23
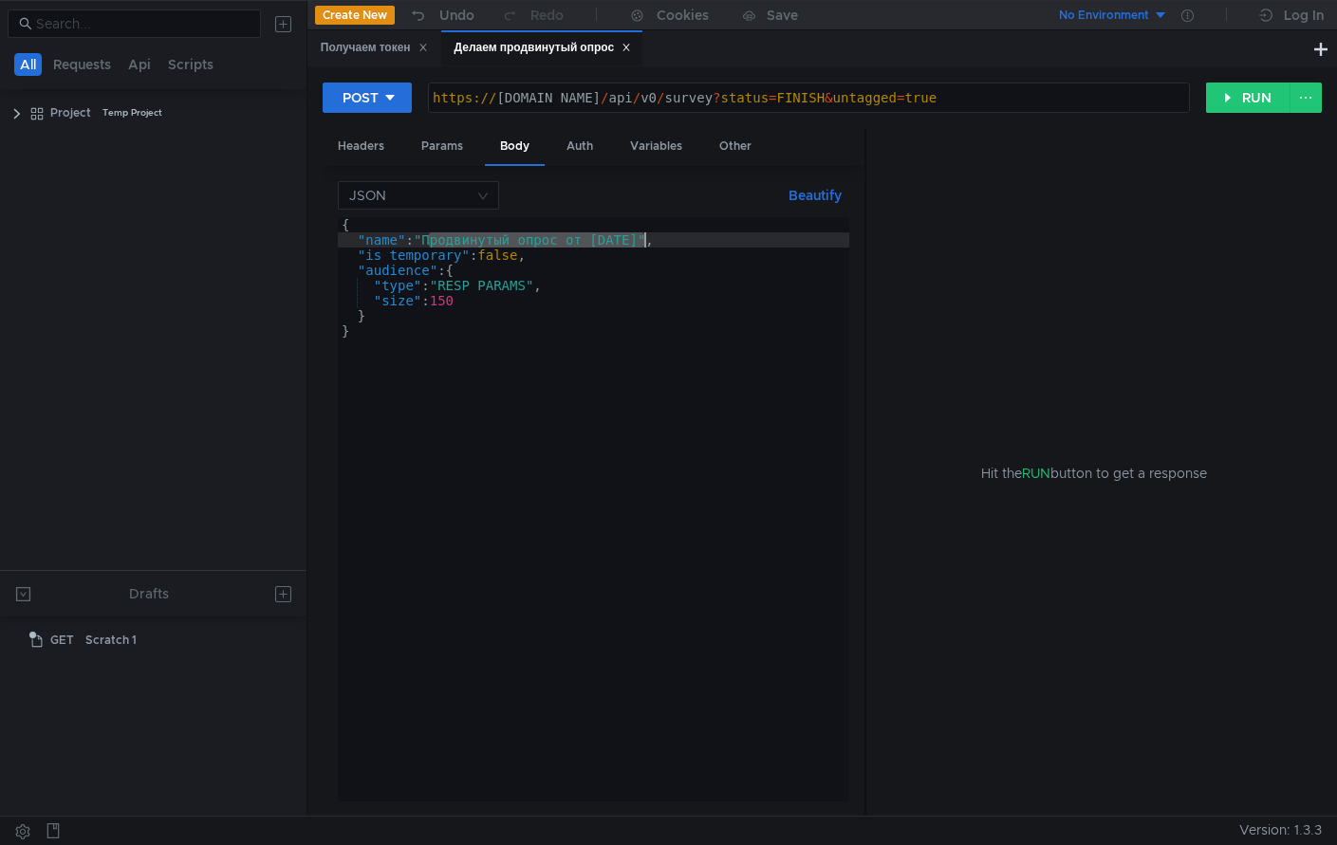
drag, startPoint x: 430, startPoint y: 238, endPoint x: 644, endPoint y: 246, distance: 214.6
click at [644, 243] on div "{ "name" : "Продвинутый опрос от [DATE]" , "is_temporary" : false , "audience" …" at bounding box center [593, 524] width 511 height 615
type textarea ""name": "Пробуем сделать опрос","
click at [1225, 90] on button "RUN" at bounding box center [1248, 98] width 84 height 30
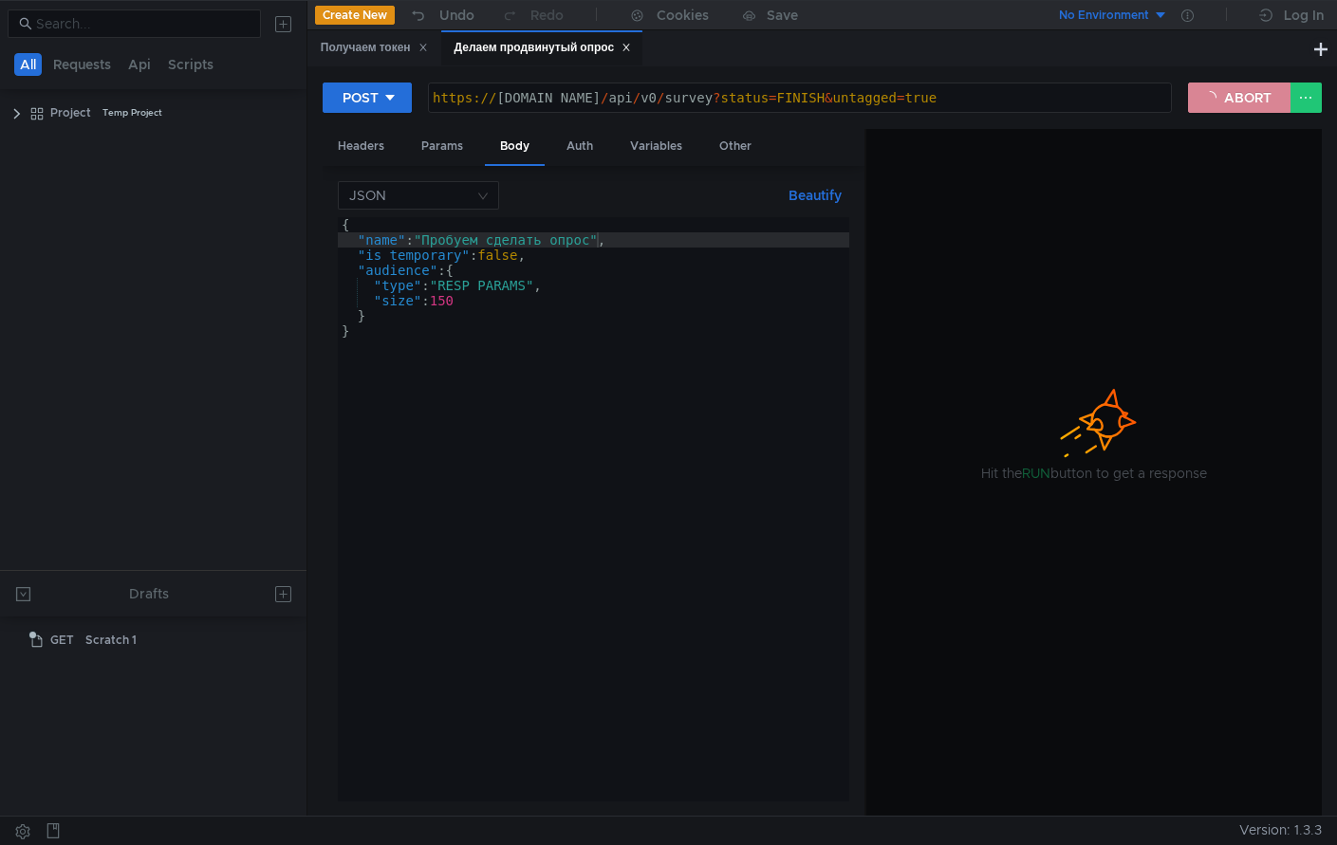
click at [1233, 99] on button "ABORT" at bounding box center [1239, 98] width 102 height 30
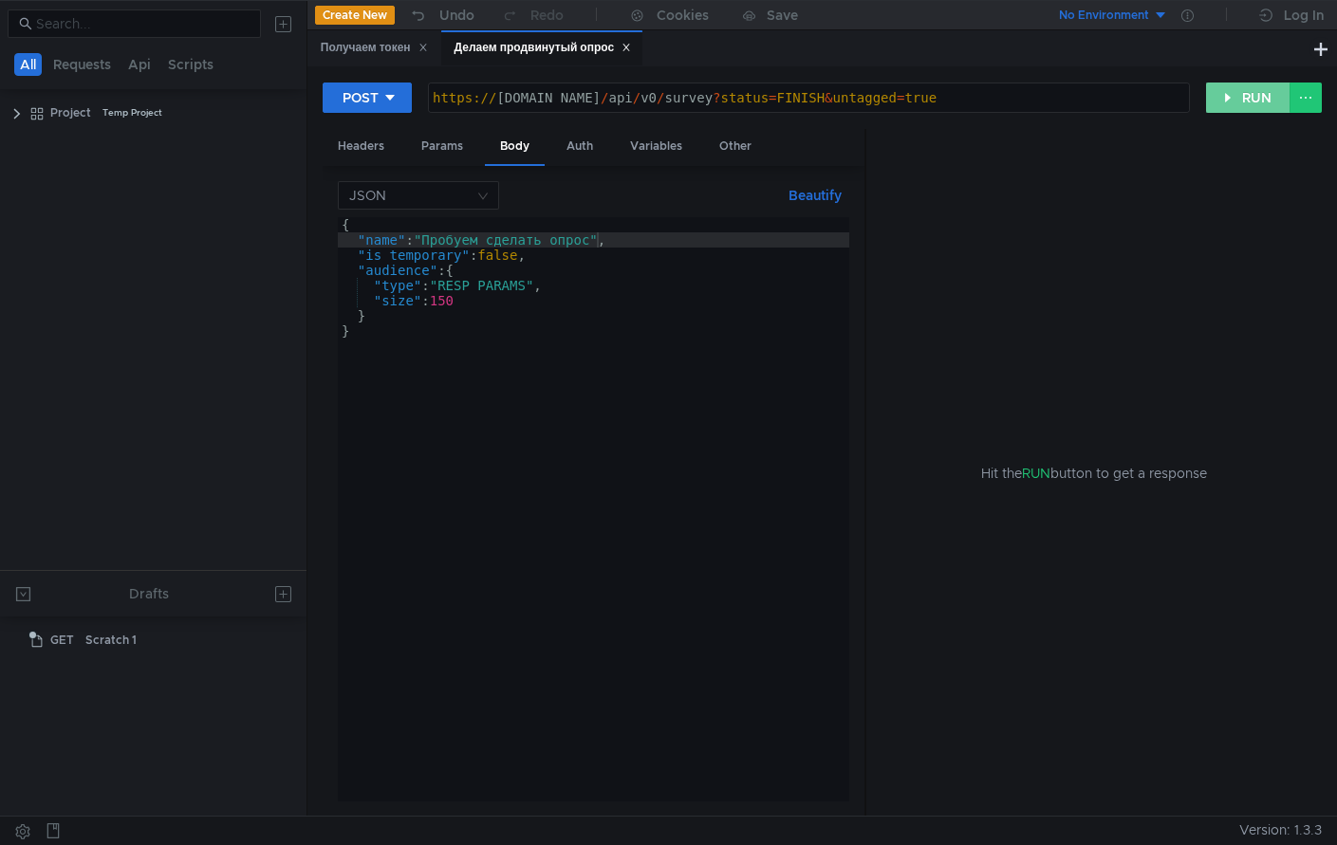
click at [1238, 96] on button "RUN" at bounding box center [1248, 98] width 84 height 30
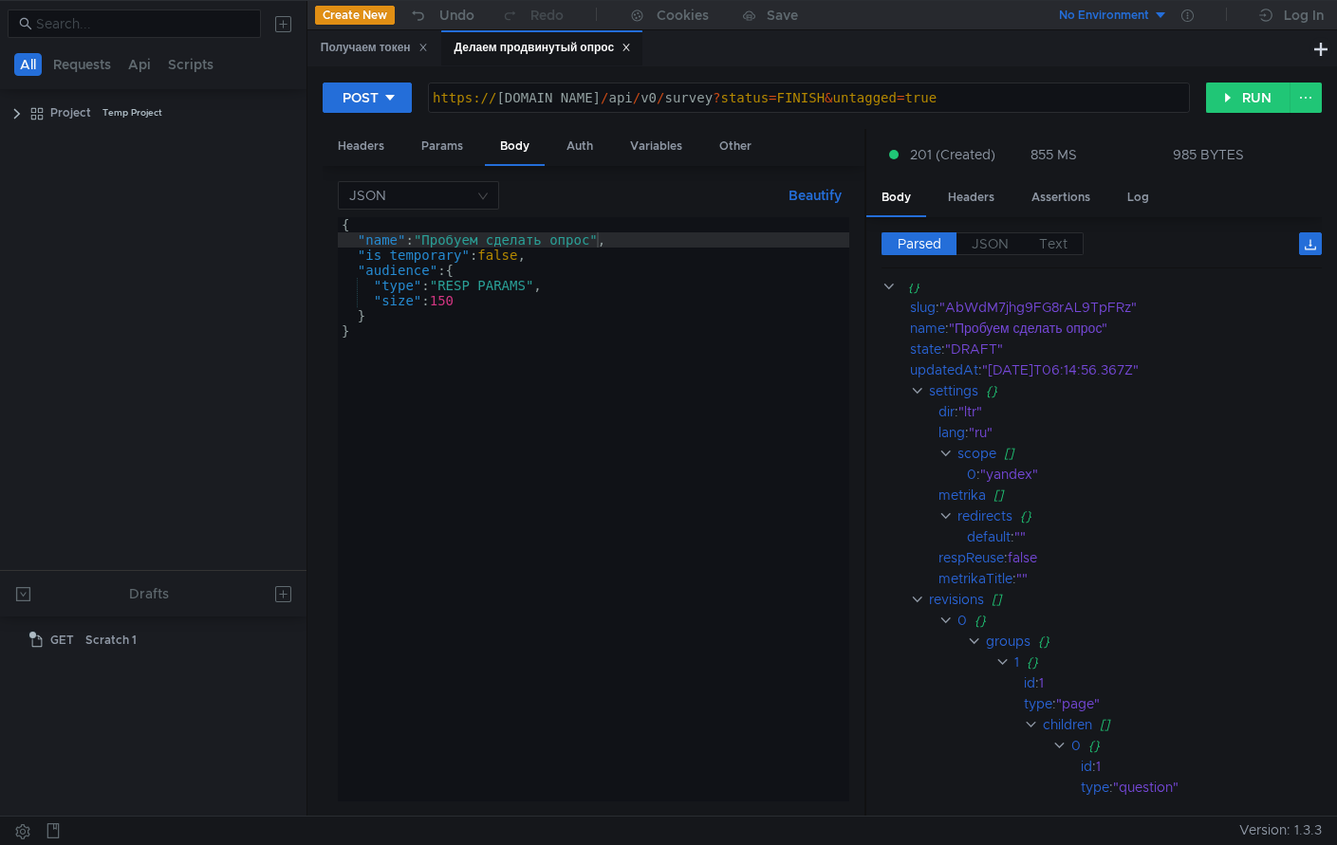
scroll to position [11, 0]
click at [922, 596] on clr-icon at bounding box center [917, 595] width 14 height 15
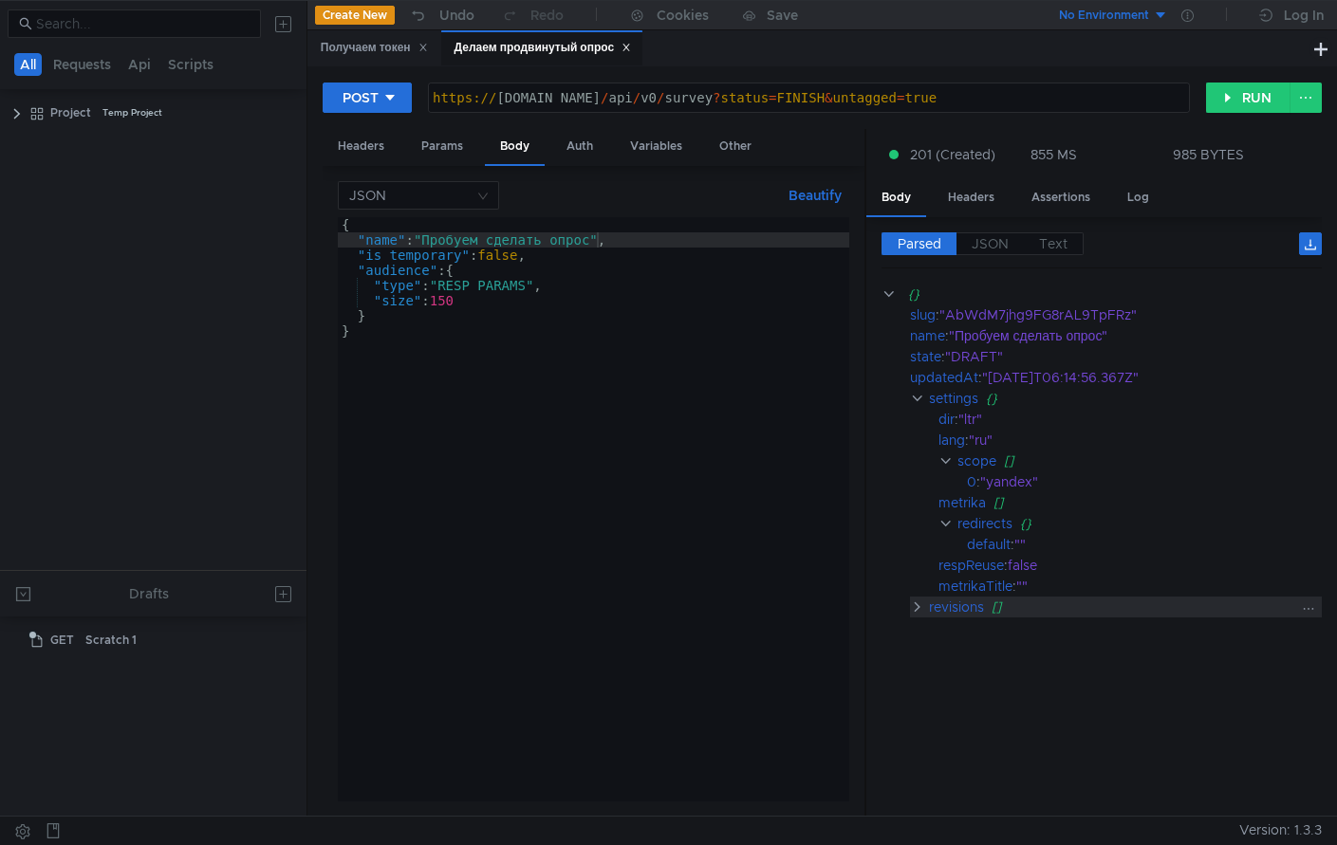
scroll to position [0, 0]
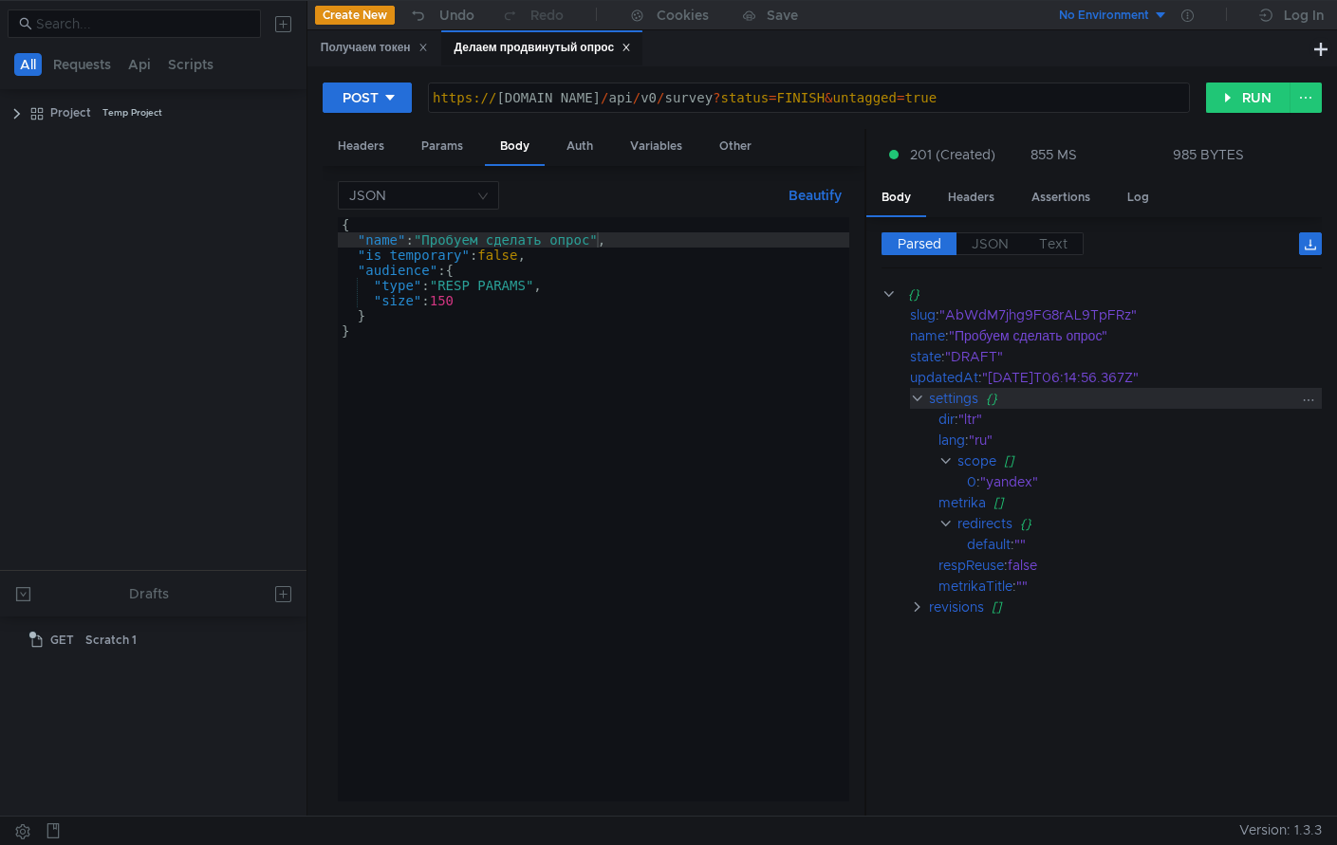
click at [917, 402] on clr-icon at bounding box center [917, 398] width 14 height 15
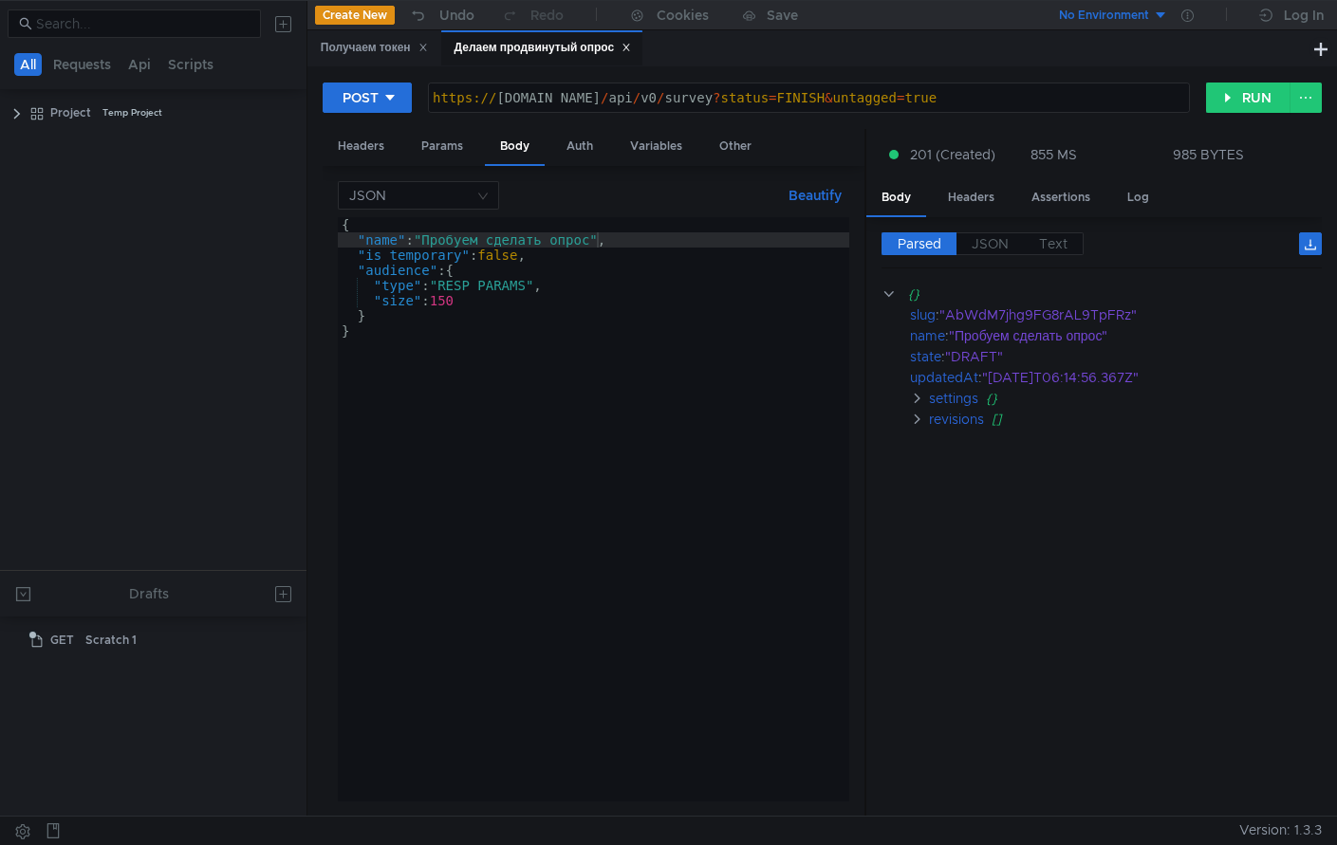
scroll to position [0, 16]
click at [455, 152] on div "Params" at bounding box center [442, 146] width 72 height 35
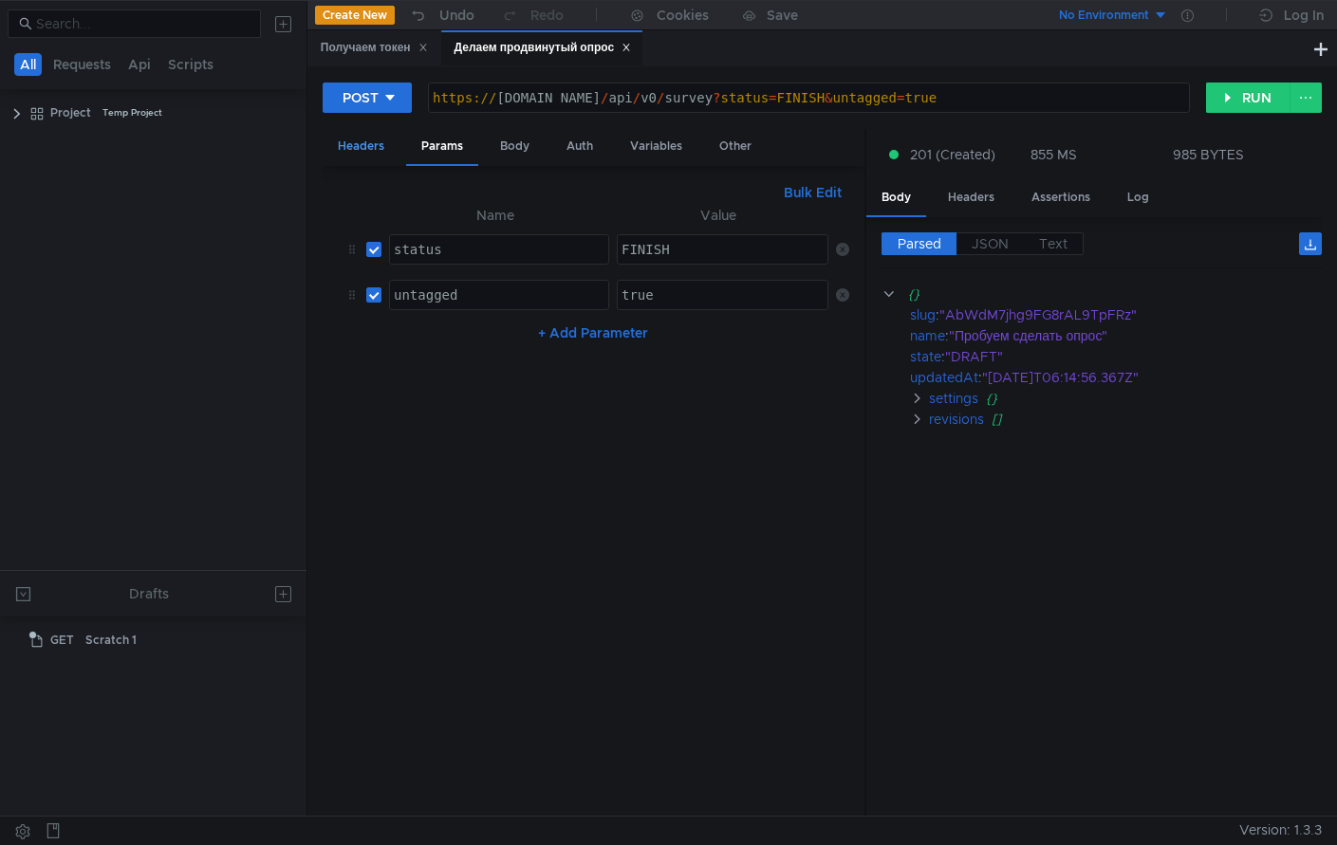
click at [365, 150] on div "Headers" at bounding box center [361, 146] width 77 height 35
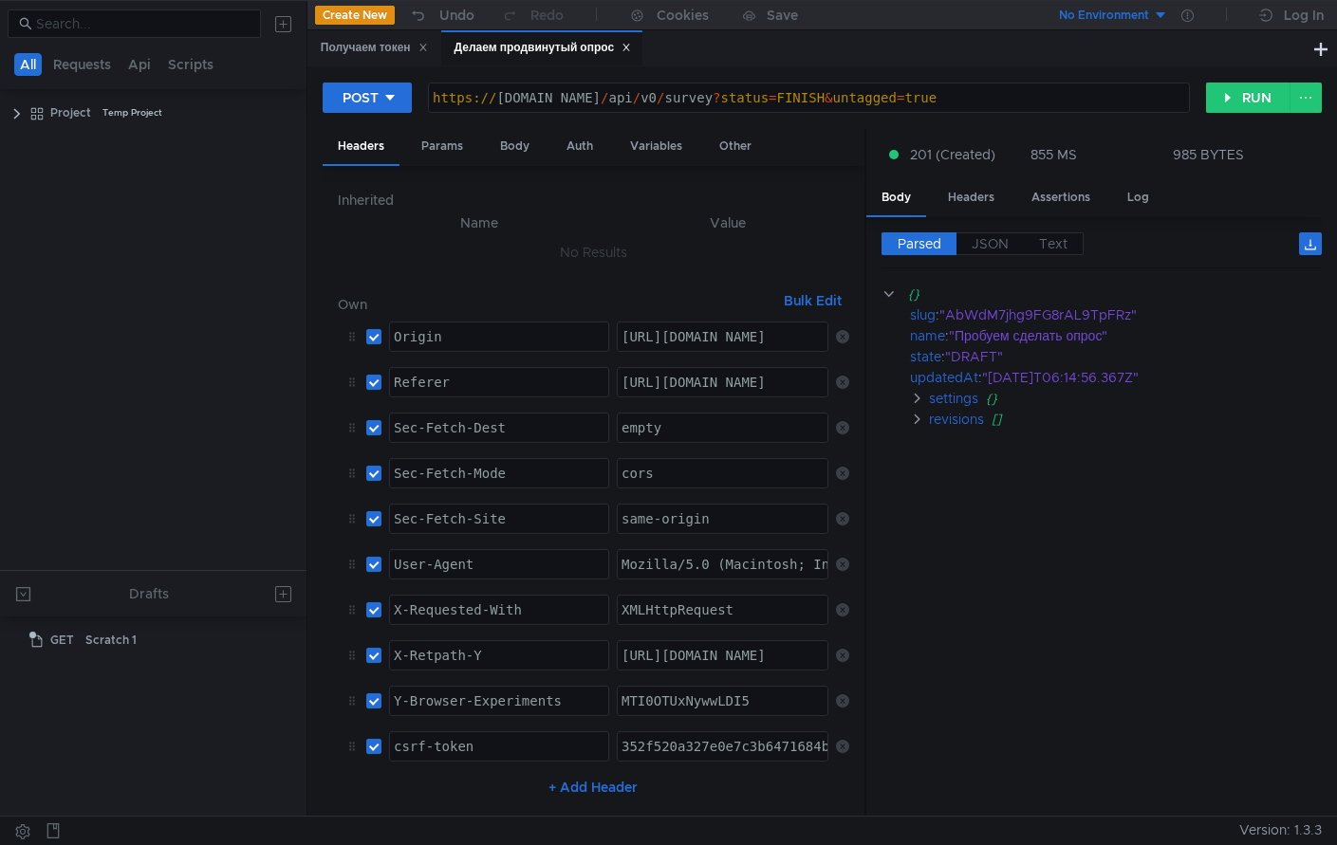
scroll to position [0, 0]
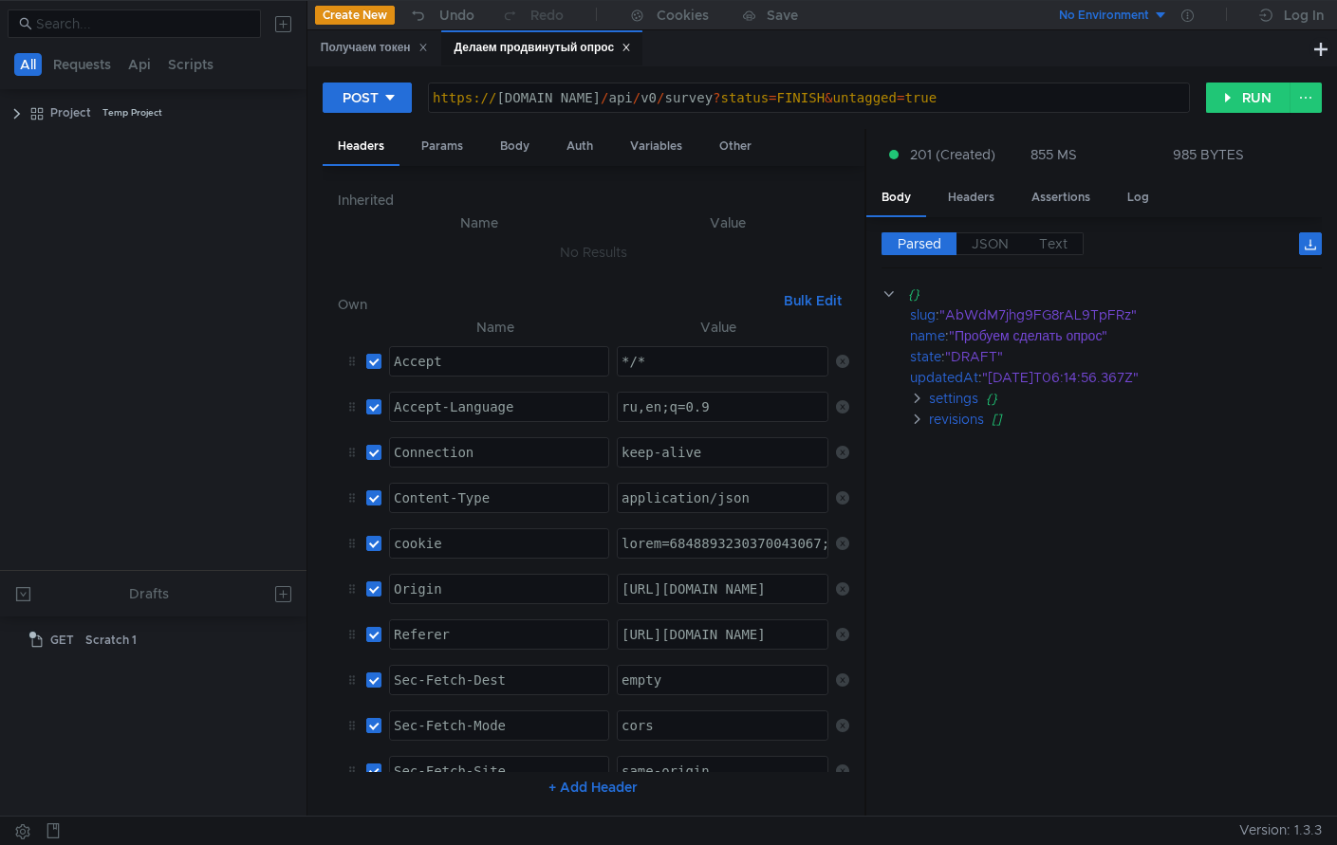
type textarea "yashr=8225183611748344488; gdpr=0; _ym_uid=1748344489762043024; _ymab_param=6DX…"
click at [1026, 570] on cdk-virtual-scroll-viewport "{} slug : "AbWdM7jhg9FG8rAL9TpFRz" name : "Пробуем сделать опрос" state : "DRAF…" at bounding box center [1101, 543] width 440 height 518
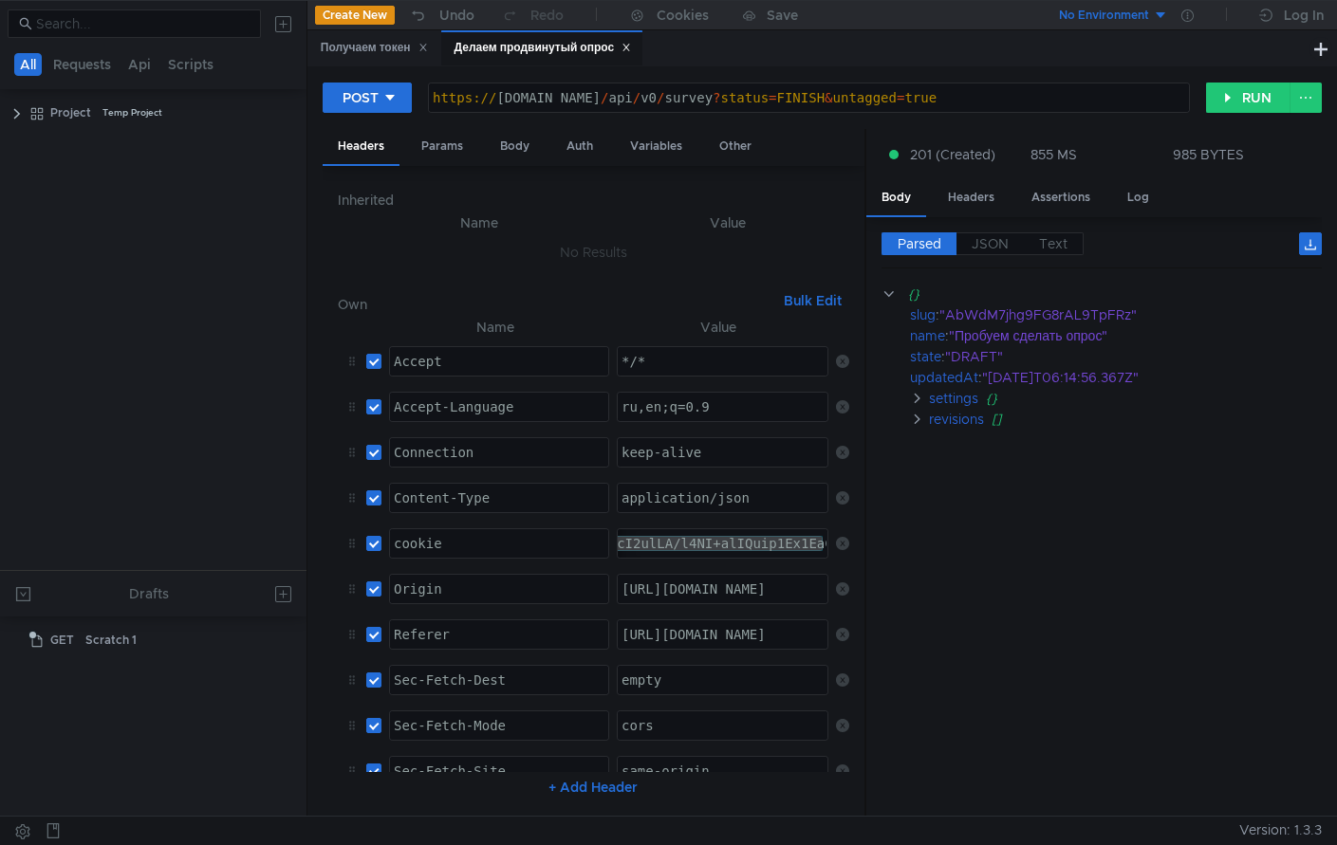
click at [1001, 581] on cdk-virtual-scroll-viewport "{} slug : "AbWdM7jhg9FG8rAL9TpFRz" name : "Пробуем сделать опрос" state : "DRAF…" at bounding box center [1101, 543] width 440 height 518
